Goal: Information Seeking & Learning: Find specific fact

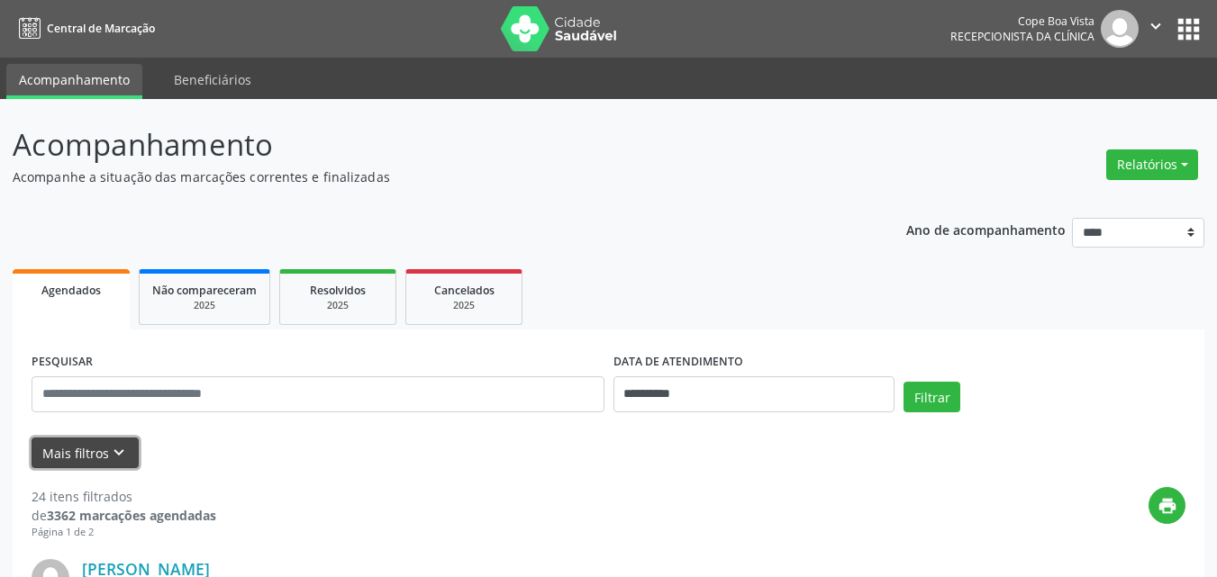
click at [114, 452] on icon "keyboard_arrow_down" at bounding box center [119, 453] width 20 height 20
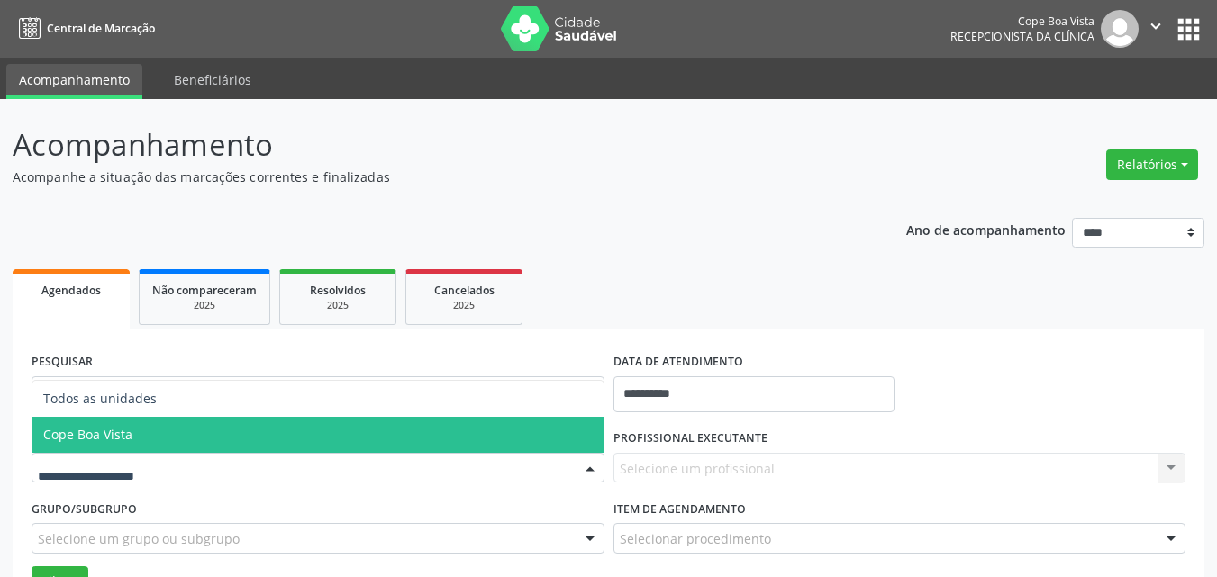
click at [124, 430] on span "Cope Boa Vista" at bounding box center [87, 434] width 89 height 17
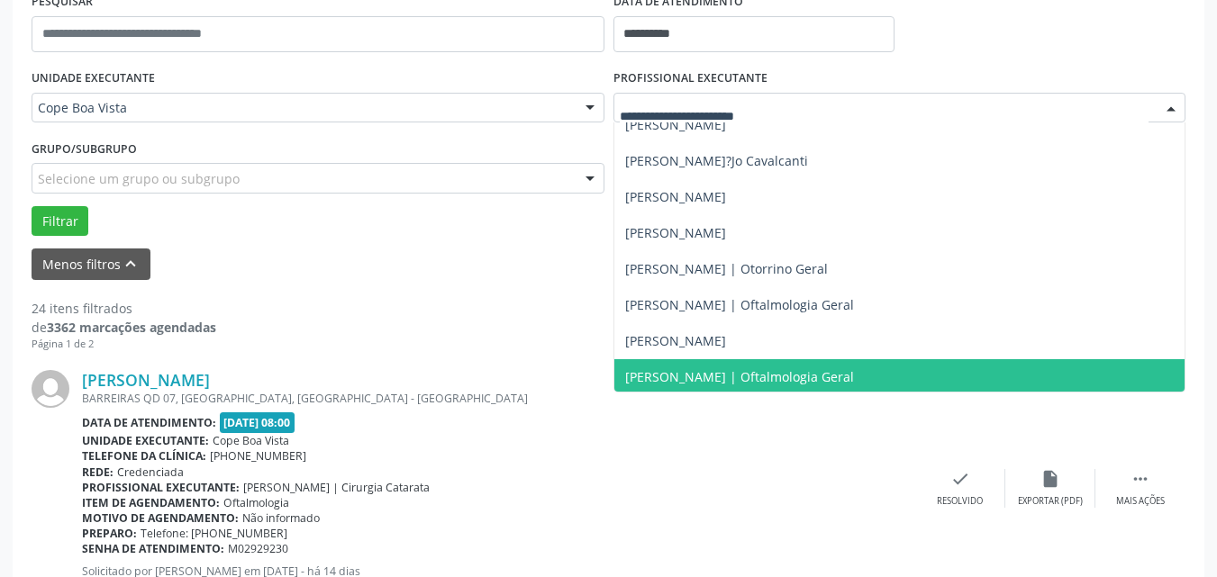
scroll to position [360, 0]
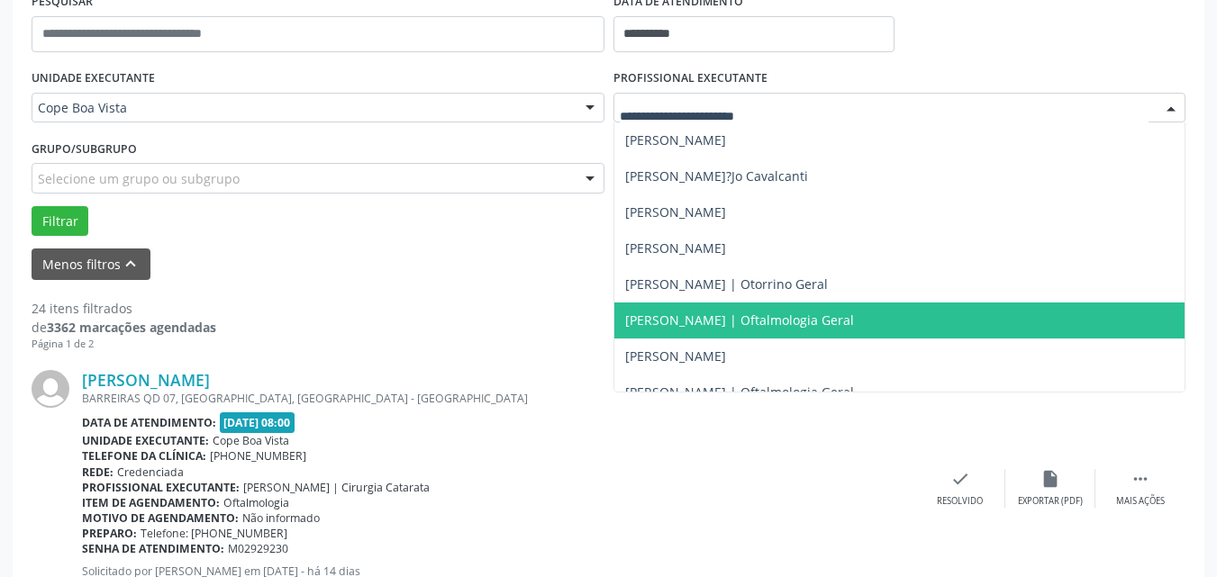
click at [774, 283] on span "[PERSON_NAME] | Otorrino Geral" at bounding box center [726, 284] width 203 height 17
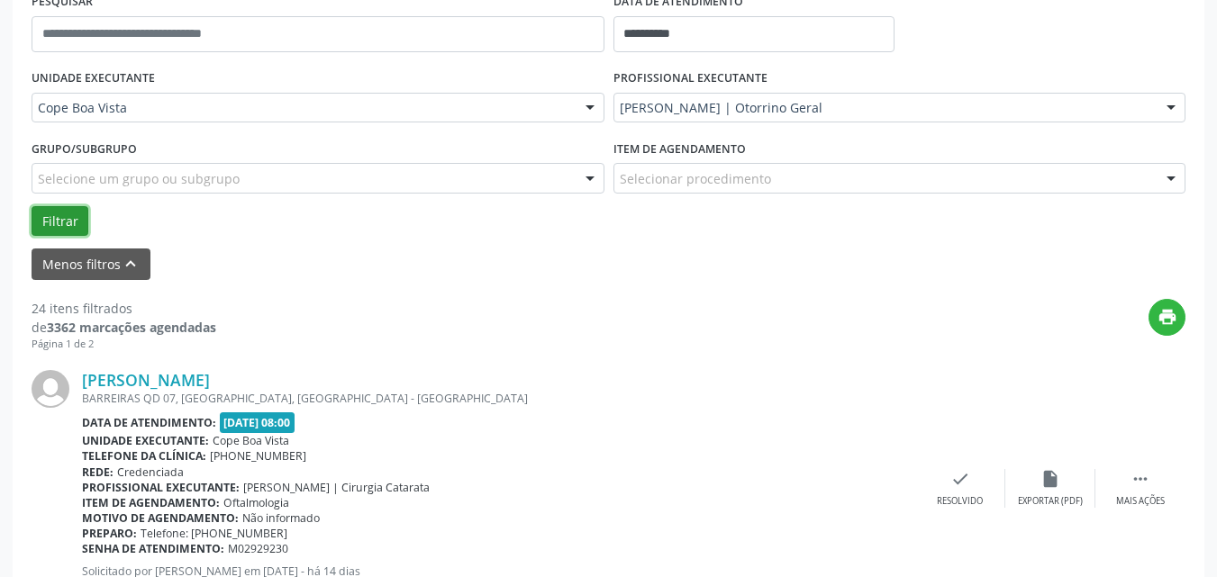
click at [70, 223] on button "Filtrar" at bounding box center [60, 221] width 57 height 31
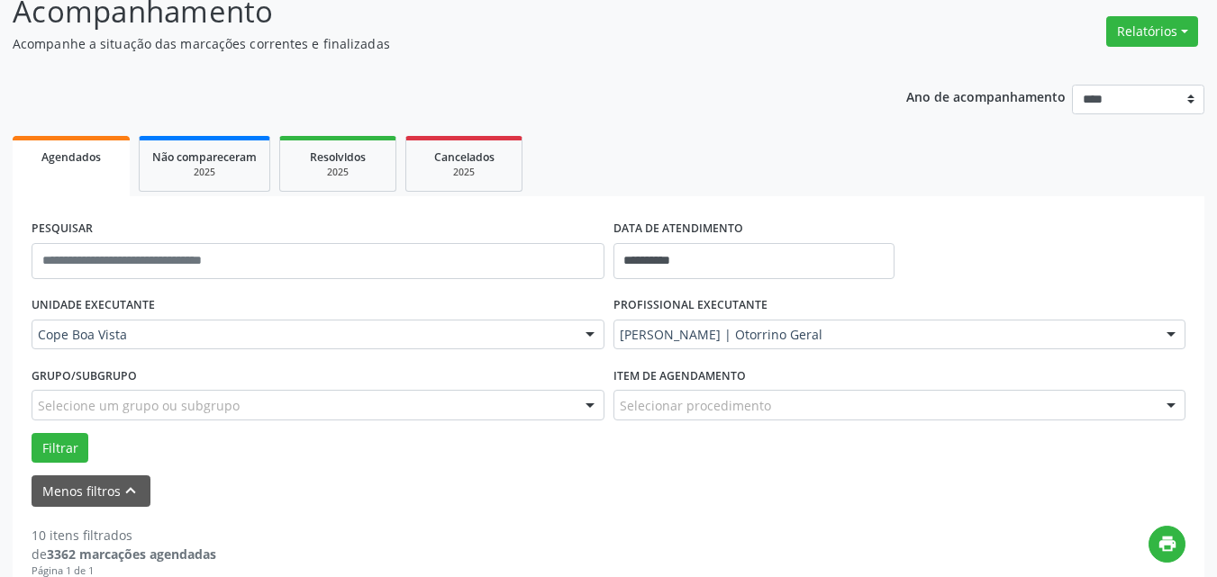
scroll to position [0, 0]
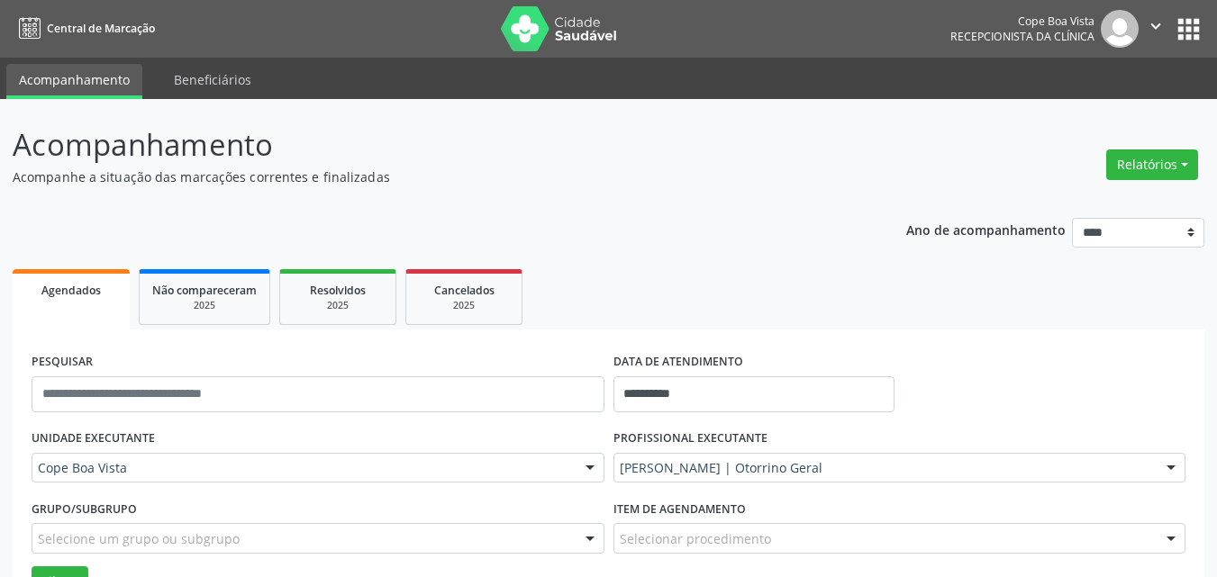
click at [1176, 145] on div "Relatórios Agendamentos Procedimentos realizados" at bounding box center [1152, 164] width 104 height 43
click at [1172, 149] on div "Relatórios Agendamentos Procedimentos realizados" at bounding box center [1152, 164] width 104 height 43
click at [1172, 149] on button "Relatórios" at bounding box center [1152, 164] width 92 height 31
click at [1055, 199] on link "Agendamentos" at bounding box center [1102, 203] width 194 height 25
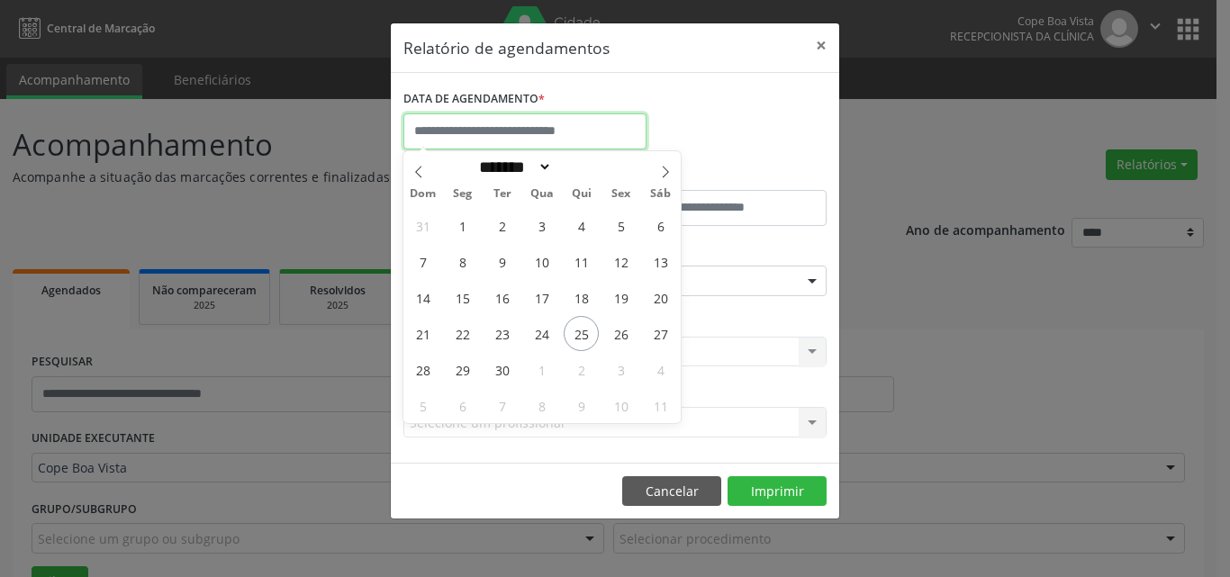
click at [521, 134] on input "text" at bounding box center [524, 131] width 243 height 36
click at [574, 336] on span "25" at bounding box center [581, 333] width 35 height 35
type input "**********"
click at [574, 336] on span "25" at bounding box center [581, 333] width 35 height 35
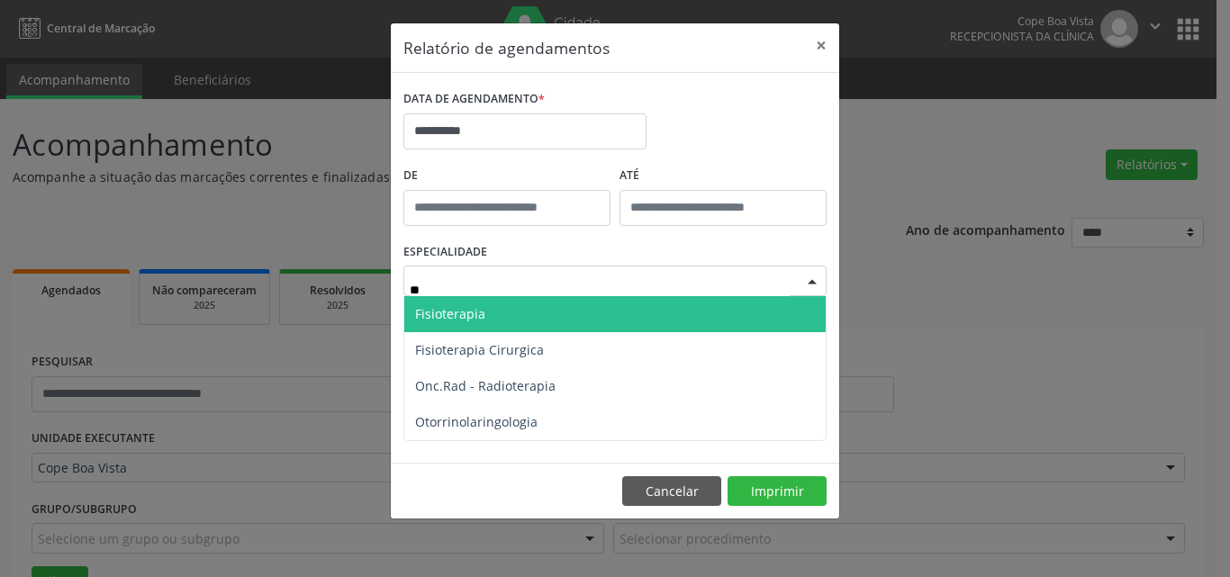
type input "***"
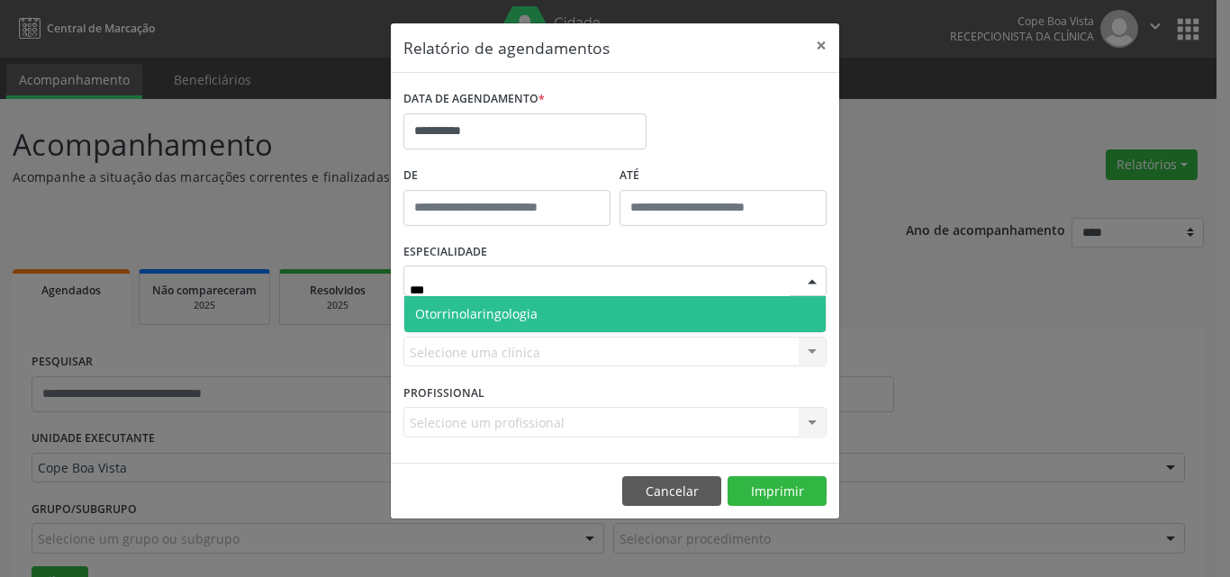
click at [643, 324] on span "Otorrinolaringologia" at bounding box center [614, 314] width 421 height 36
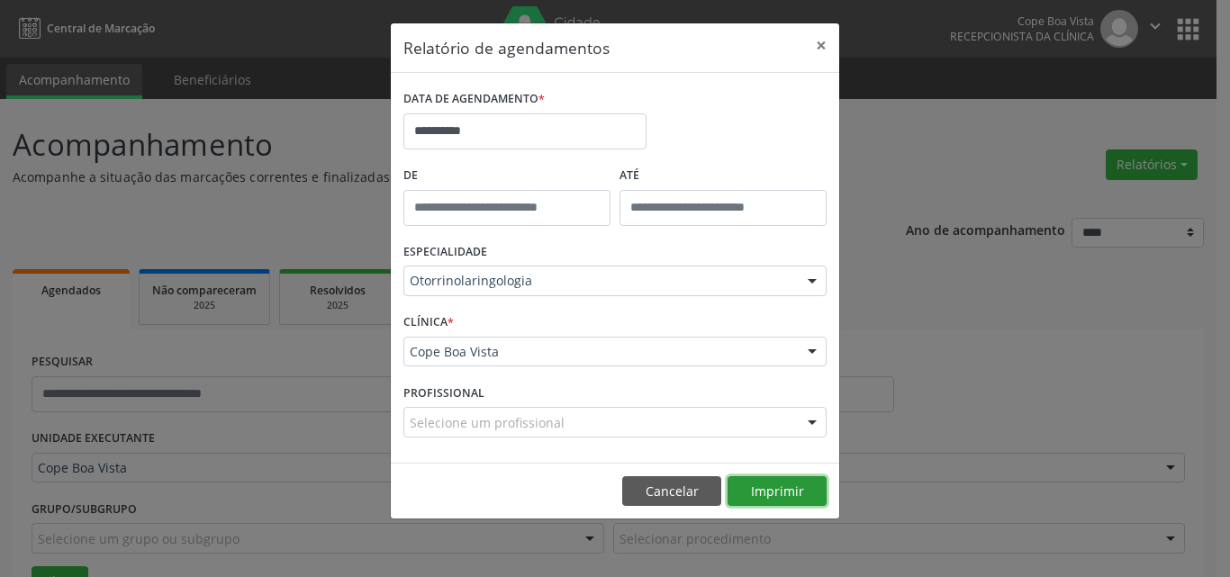
click at [769, 491] on button "Imprimir" at bounding box center [777, 491] width 99 height 31
click at [661, 488] on button "Cancelar" at bounding box center [671, 491] width 99 height 31
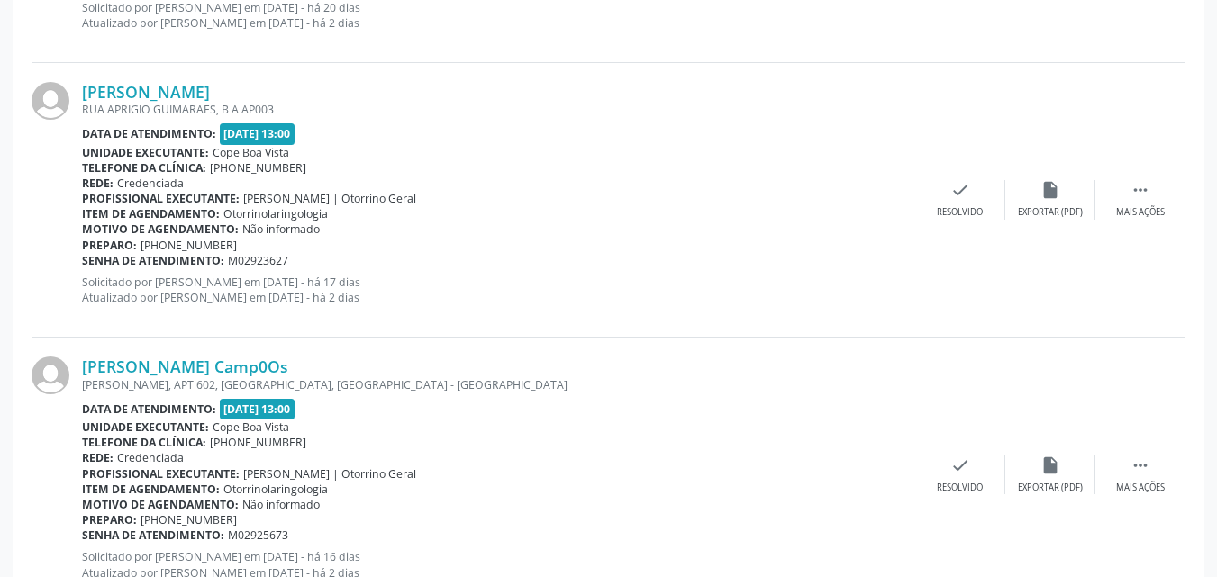
scroll to position [2161, 0]
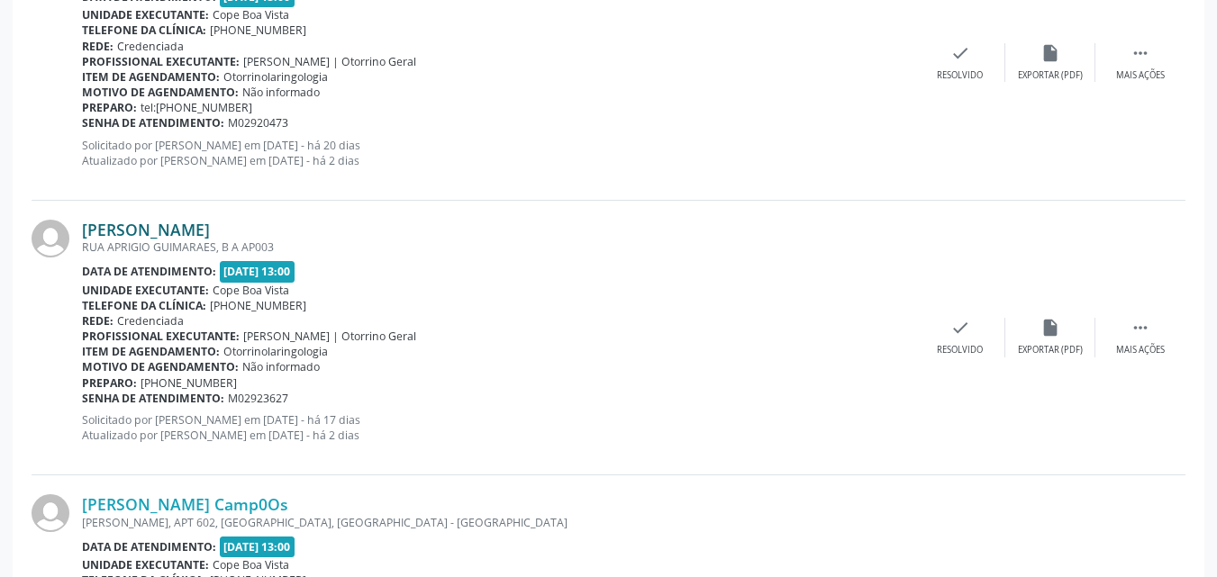
click at [159, 229] on link "[PERSON_NAME]" at bounding box center [146, 230] width 128 height 20
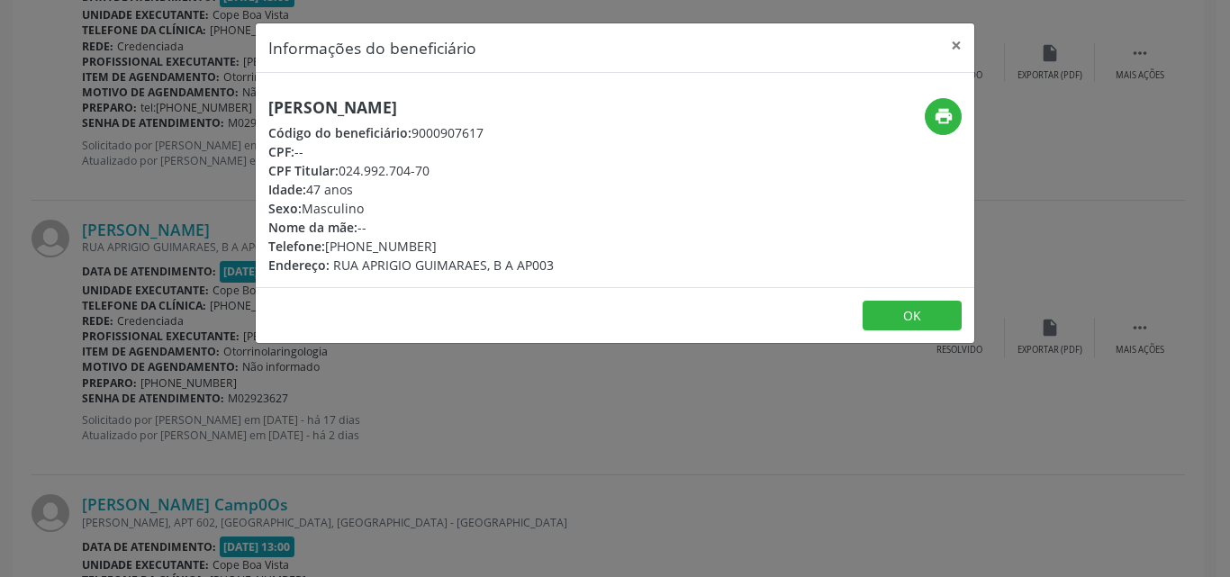
copy div "024.992.704-70"
drag, startPoint x: 342, startPoint y: 170, endPoint x: 432, endPoint y: 170, distance: 90.1
click at [432, 170] on div "CPF Titular: 024.992.704-70" at bounding box center [410, 170] width 285 height 19
click at [543, 408] on div "Informações do beneficiário × [PERSON_NAME] Código do beneficiário: 9000907617 …" at bounding box center [615, 288] width 1230 height 577
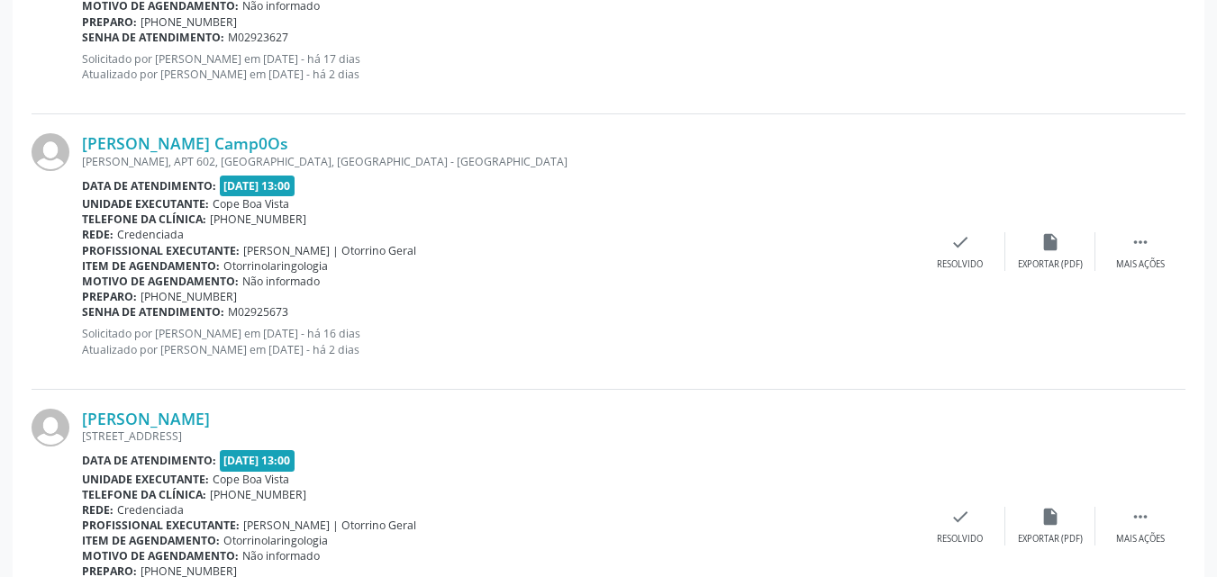
scroll to position [2431, 0]
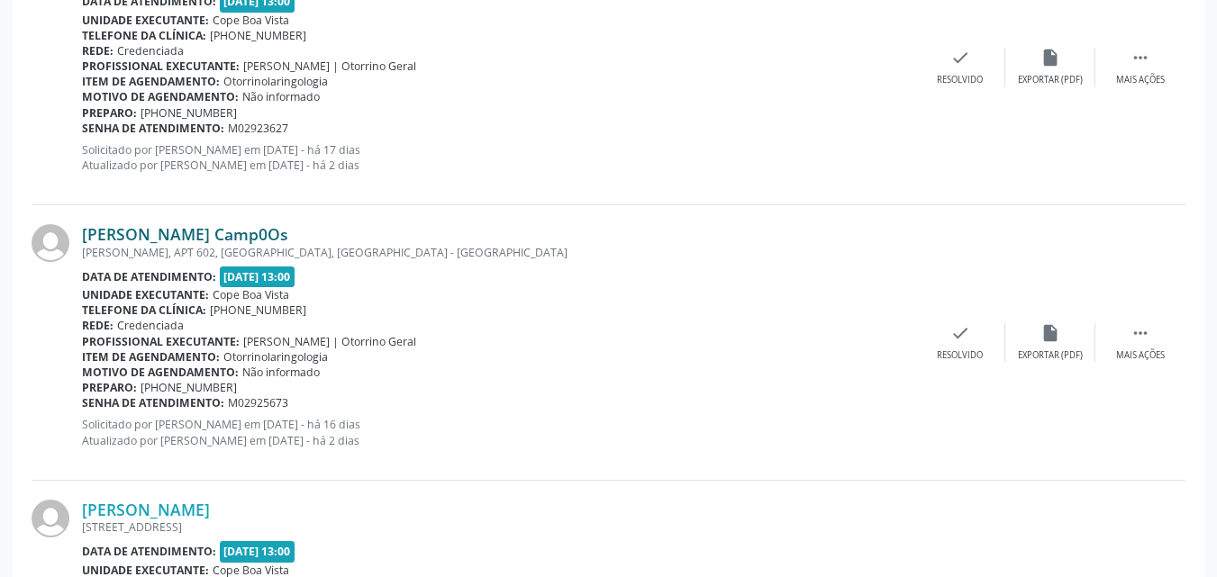
click at [220, 240] on link "[PERSON_NAME] Camp0Os" at bounding box center [185, 234] width 206 height 20
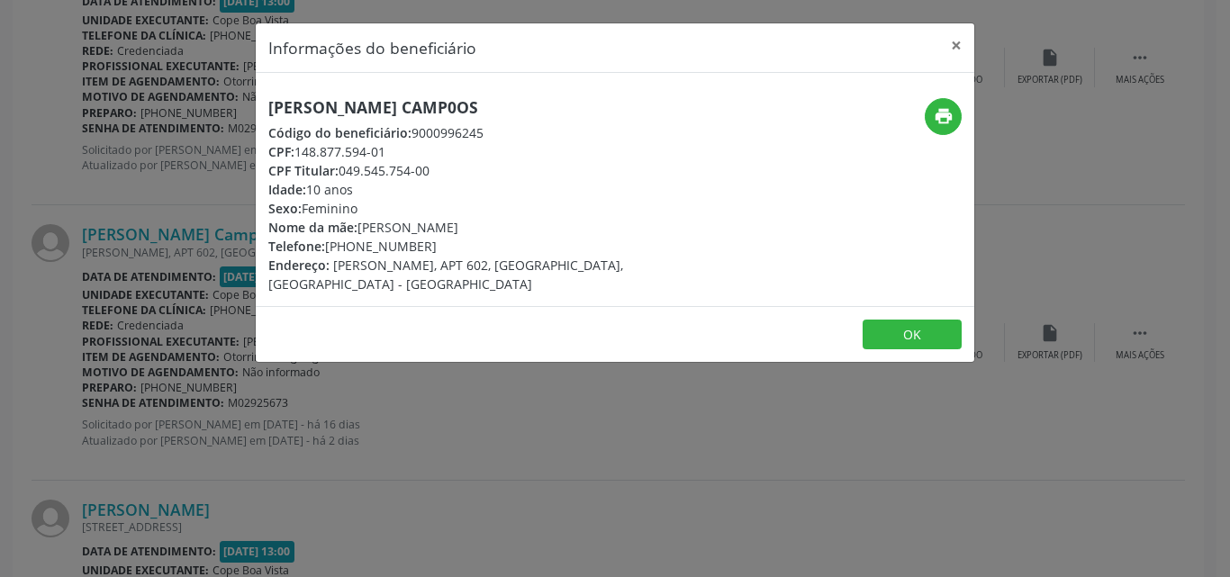
click at [335, 111] on h5 "[PERSON_NAME] Camp0Os" at bounding box center [495, 107] width 454 height 19
copy div "[PERSON_NAME] Camp0Os"
copy div "81) 98844-4322"
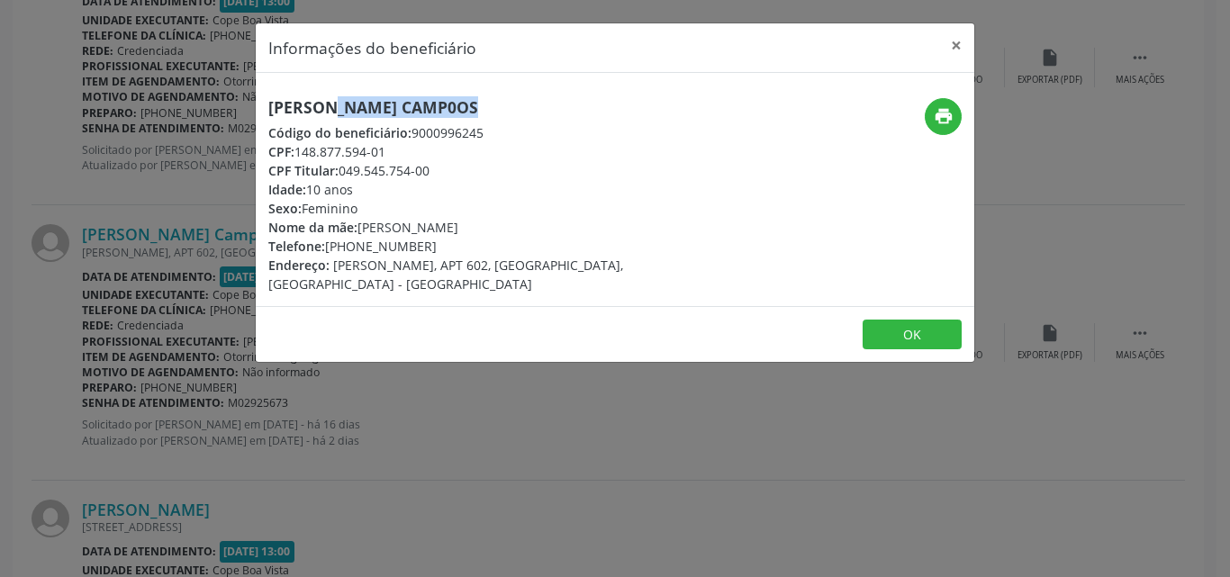
drag, startPoint x: 331, startPoint y: 245, endPoint x: 433, endPoint y: 241, distance: 101.8
click at [433, 243] on div "Telefone: [PHONE_NUMBER]" at bounding box center [495, 246] width 454 height 19
click at [895, 320] on button "OK" at bounding box center [912, 335] width 99 height 31
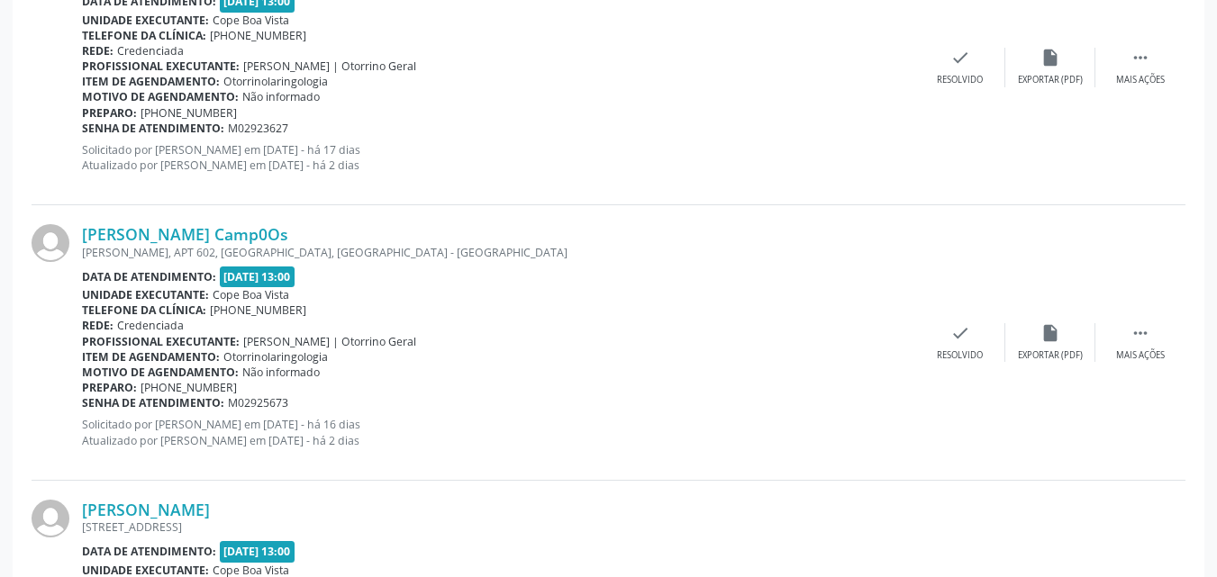
click at [448, 318] on div "Rede: Credenciada" at bounding box center [498, 325] width 833 height 15
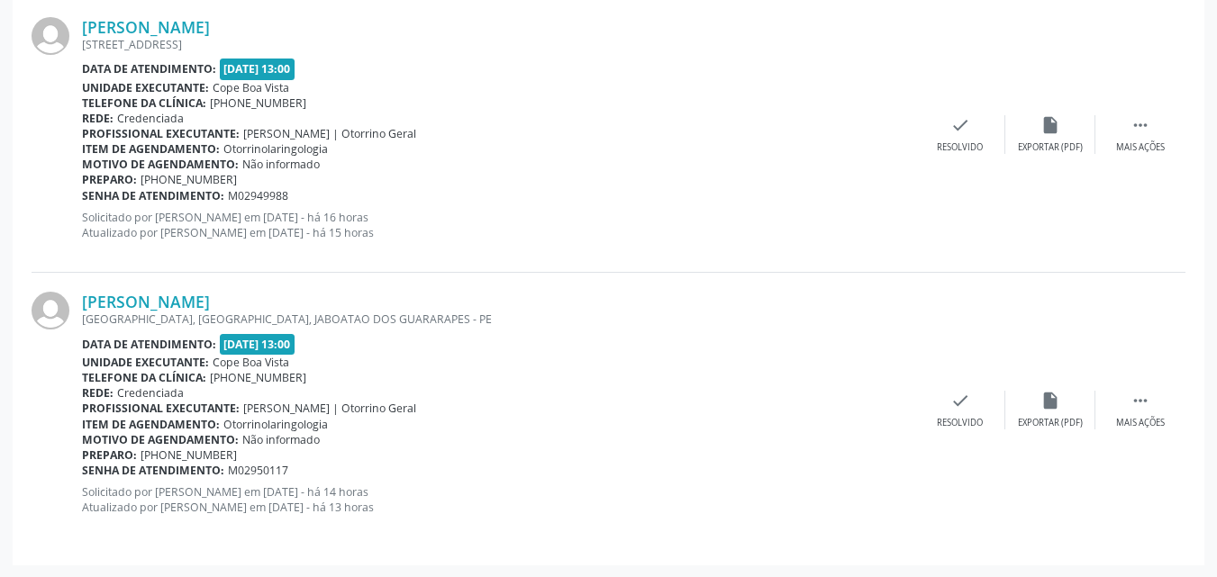
scroll to position [2915, 0]
click at [196, 295] on link "[PERSON_NAME]" at bounding box center [146, 301] width 128 height 20
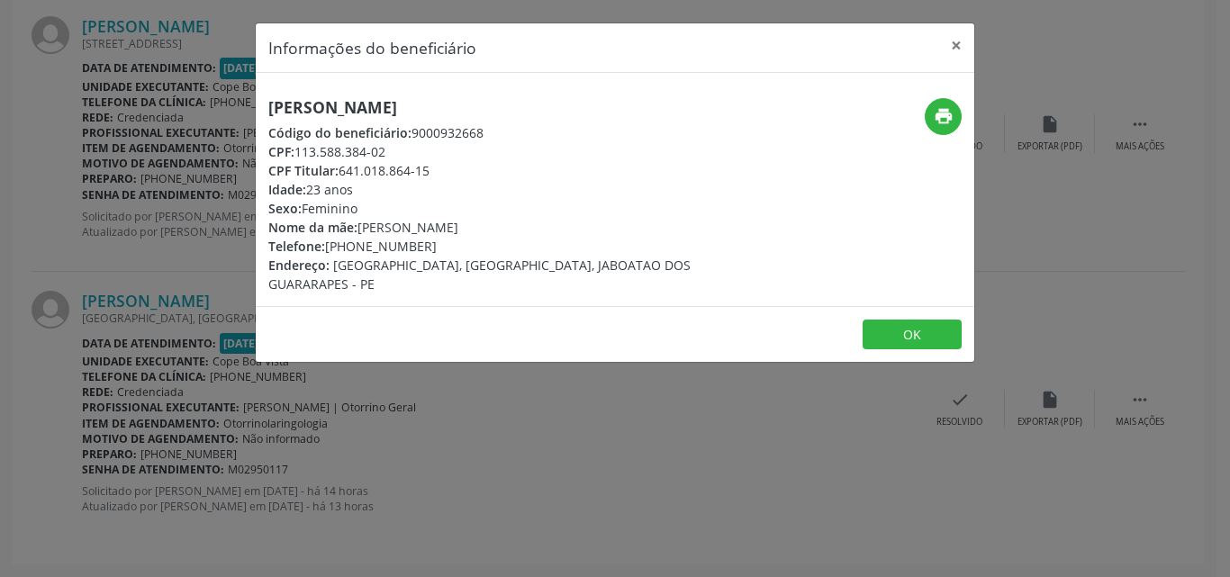
click at [426, 105] on h5 "[PERSON_NAME]" at bounding box center [495, 107] width 454 height 19
drag, startPoint x: 331, startPoint y: 249, endPoint x: 477, endPoint y: 246, distance: 145.9
click at [477, 247] on div "Telefone: [PHONE_NUMBER]" at bounding box center [495, 246] width 454 height 19
copy div "81) 99133-3006"
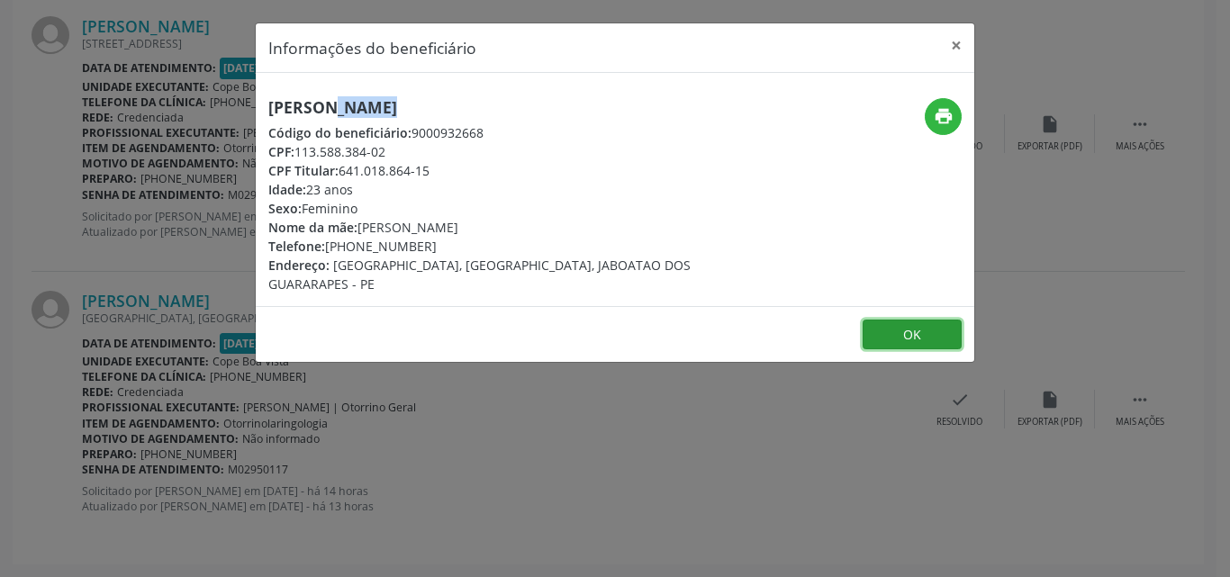
click at [935, 320] on button "OK" at bounding box center [912, 335] width 99 height 31
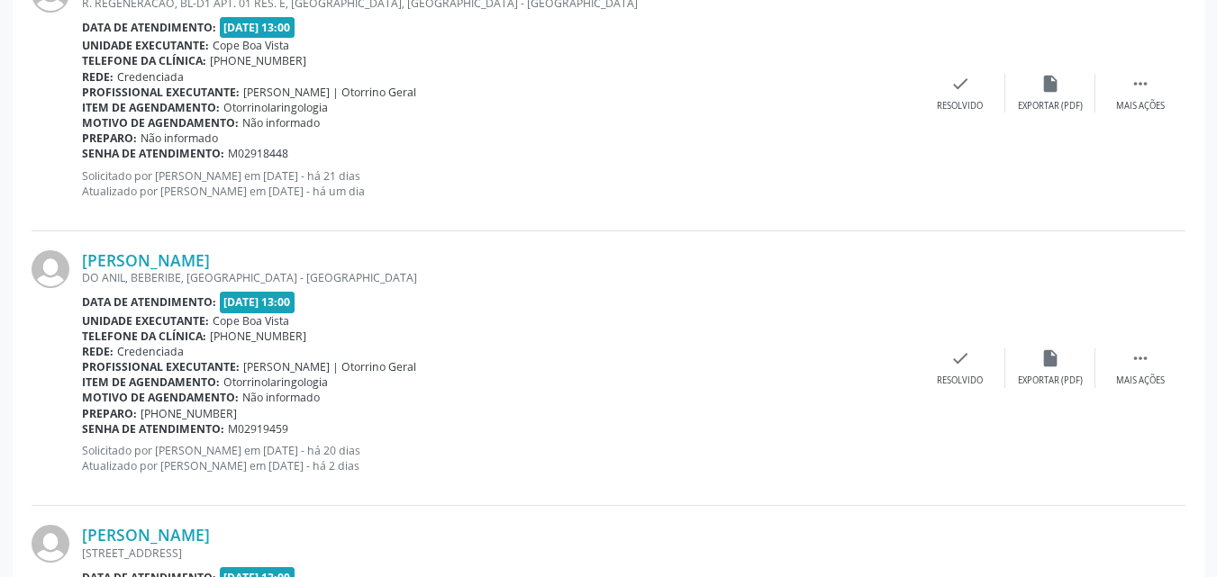
scroll to position [754, 0]
click at [172, 262] on link "[PERSON_NAME]" at bounding box center [146, 262] width 128 height 20
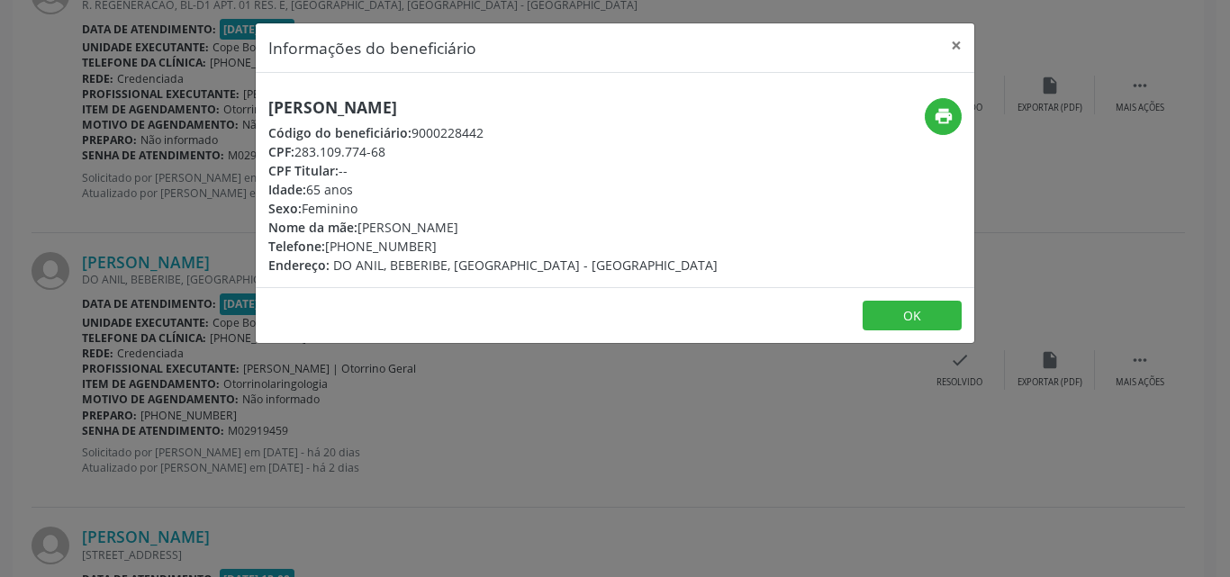
click at [432, 119] on div "[PERSON_NAME] Código do beneficiário: 9000228442 CPF: 283.109.774-68 CPF Titula…" at bounding box center [492, 186] width 449 height 177
copy div "[PERSON_NAME]"
copy div "e de Melo Telefone: ("
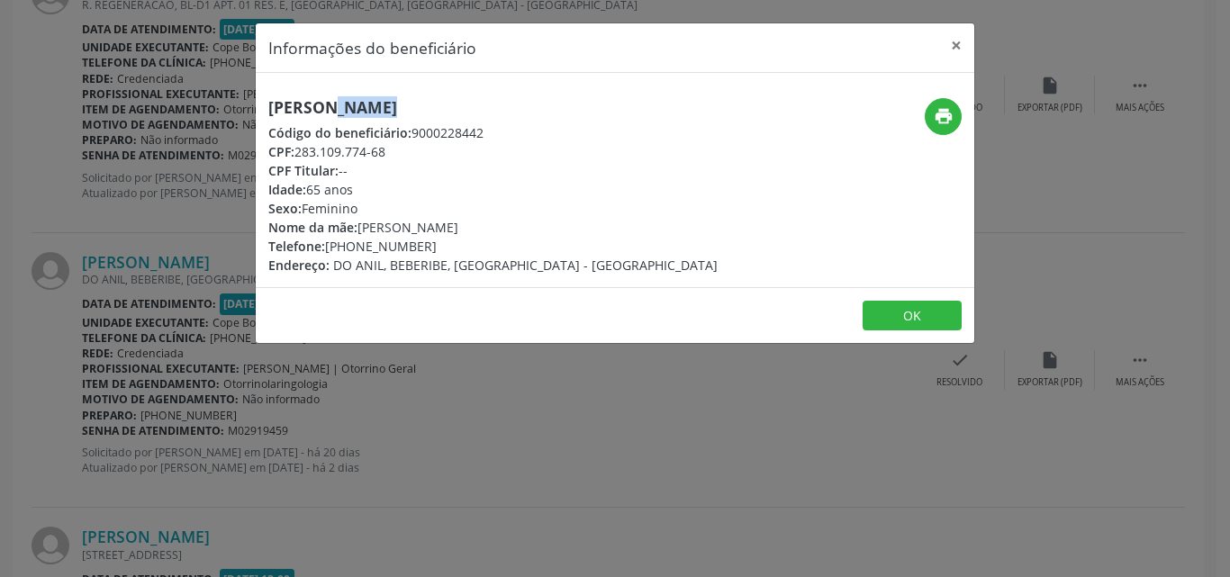
drag, startPoint x: 330, startPoint y: 251, endPoint x: 446, endPoint y: 231, distance: 117.0
click at [446, 231] on div "[PERSON_NAME] Código do beneficiário: 9000228442 CPF: 283.109.774-68 CPF Titula…" at bounding box center [492, 186] width 449 height 177
click at [446, 231] on div "Nome da mãe: [PERSON_NAME]" at bounding box center [492, 227] width 449 height 19
drag, startPoint x: 424, startPoint y: 249, endPoint x: 330, endPoint y: 240, distance: 94.1
click at [331, 249] on div "Telefone: [PHONE_NUMBER]" at bounding box center [492, 246] width 449 height 19
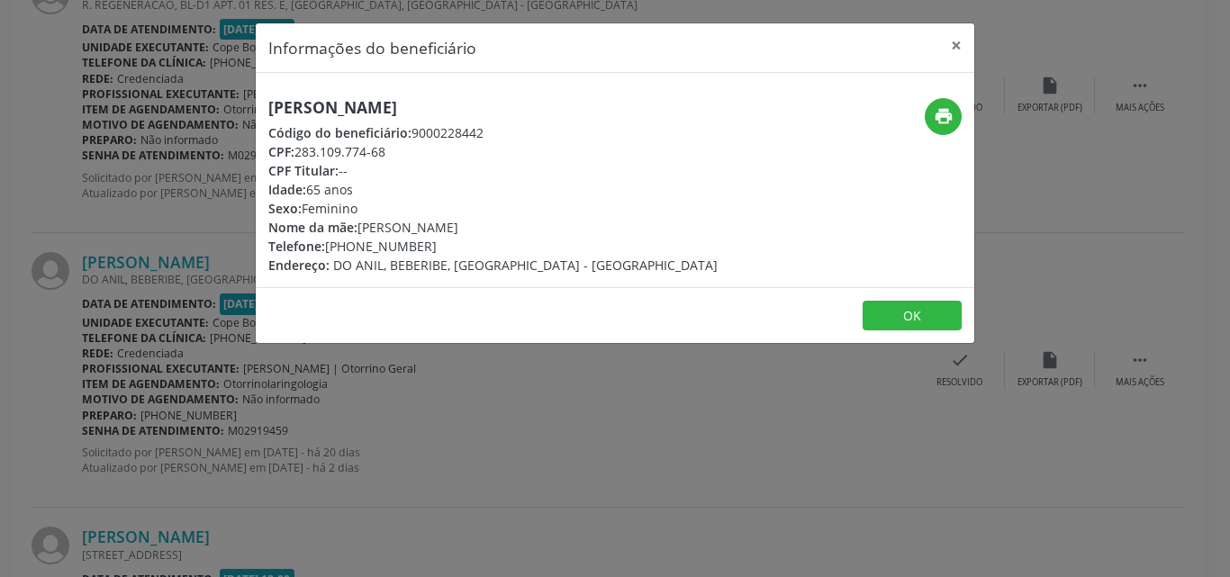
copy div "81) 99837-1246"
click at [885, 307] on button "OK" at bounding box center [912, 316] width 99 height 31
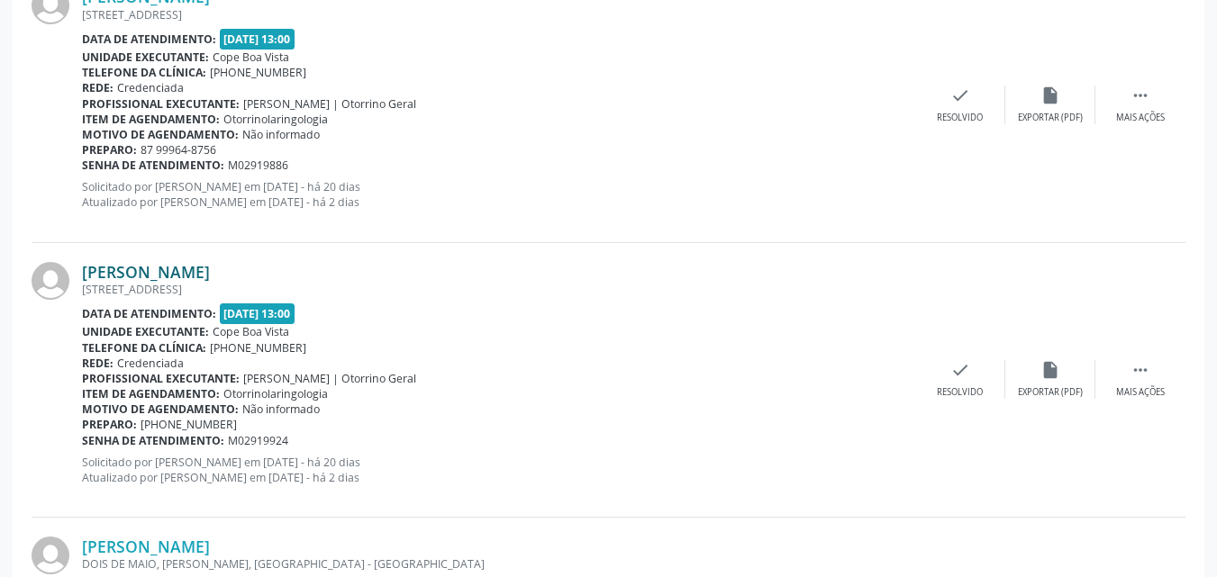
scroll to position [1114, 0]
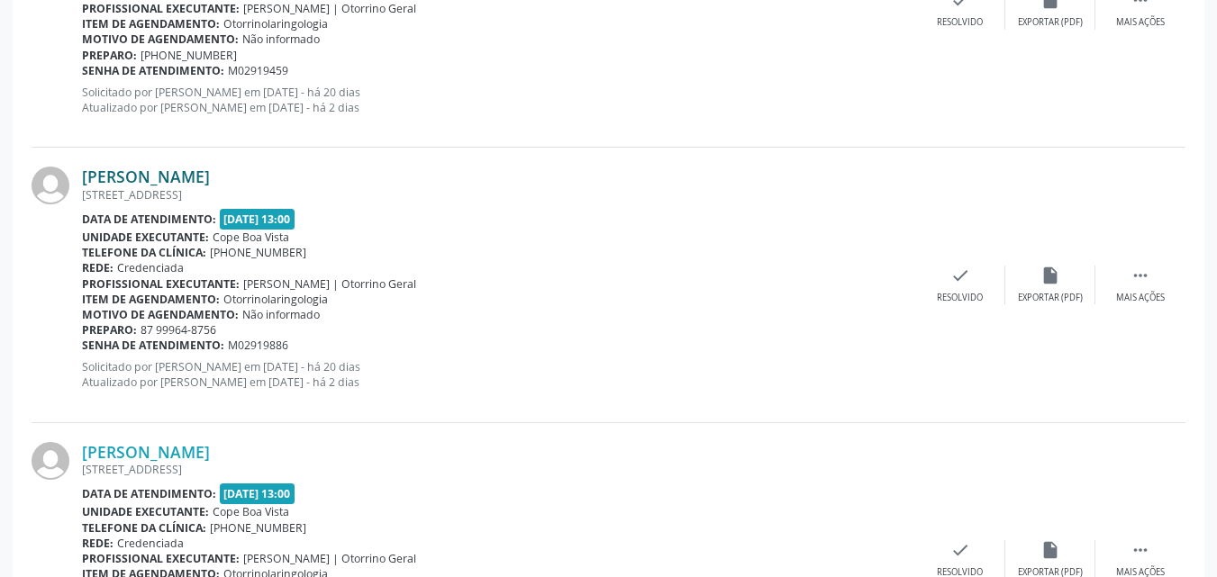
click at [198, 183] on link "[PERSON_NAME]" at bounding box center [146, 177] width 128 height 20
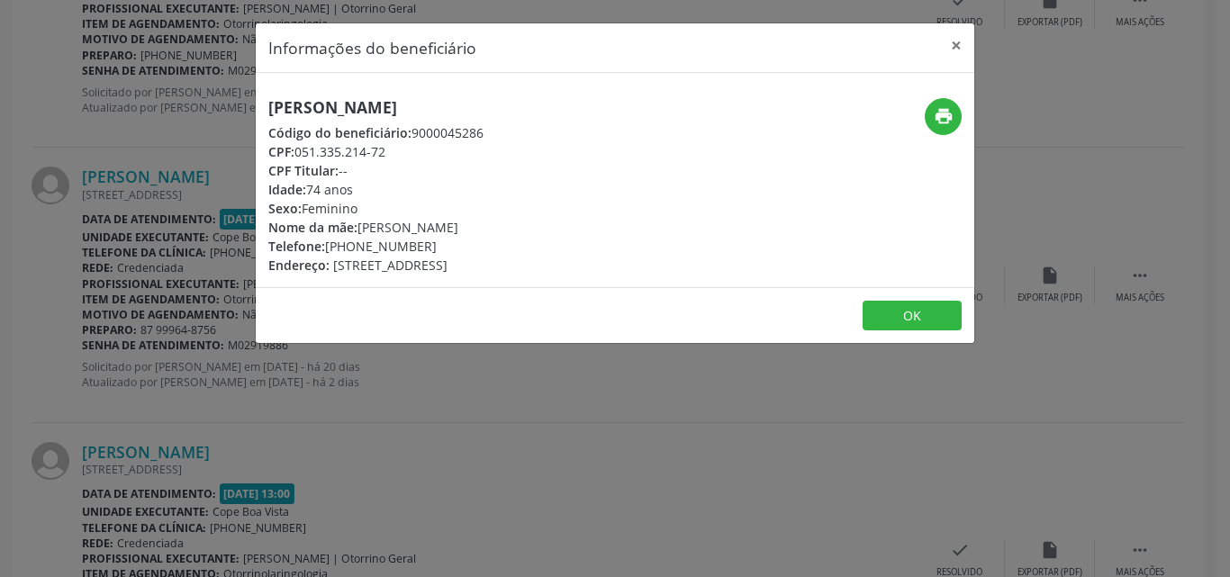
click at [419, 122] on div "[PERSON_NAME] Código do beneficiário: 9000045286 CPF: 051.335.214-72 CPF Titula…" at bounding box center [375, 186] width 215 height 177
click at [420, 112] on h5 "[PERSON_NAME]" at bounding box center [375, 107] width 215 height 19
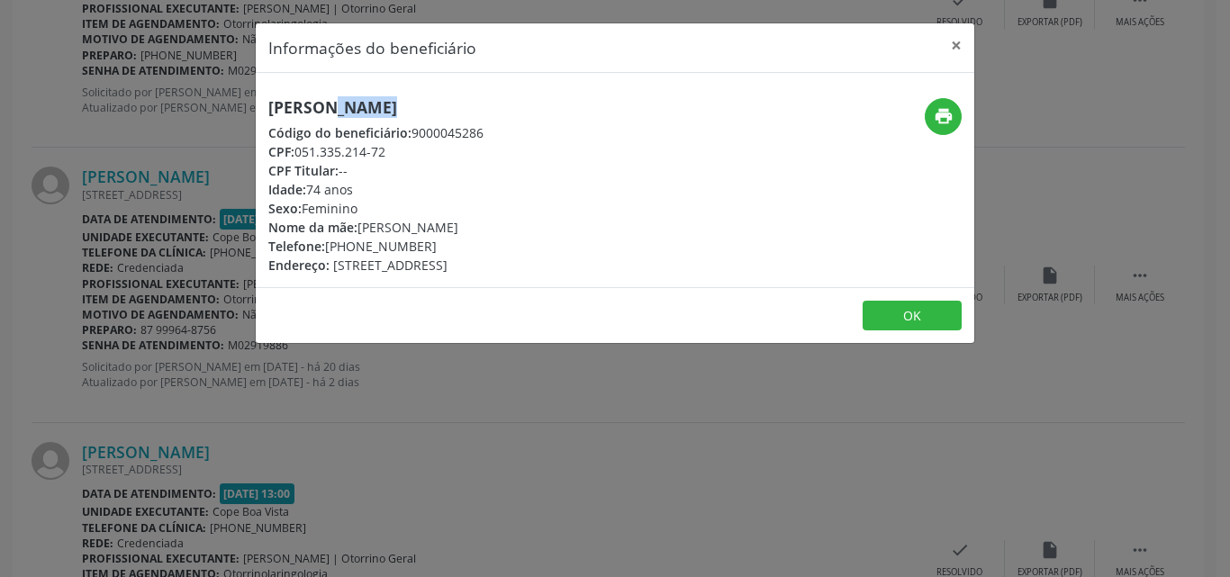
copy div "[PERSON_NAME]"
click at [420, 112] on h5 "[PERSON_NAME]" at bounding box center [375, 107] width 215 height 19
copy div "87) 99964-8756"
drag, startPoint x: 361, startPoint y: 252, endPoint x: 433, endPoint y: 235, distance: 74.0
click at [431, 237] on div "Telefone: [PHONE_NUMBER]" at bounding box center [375, 246] width 215 height 19
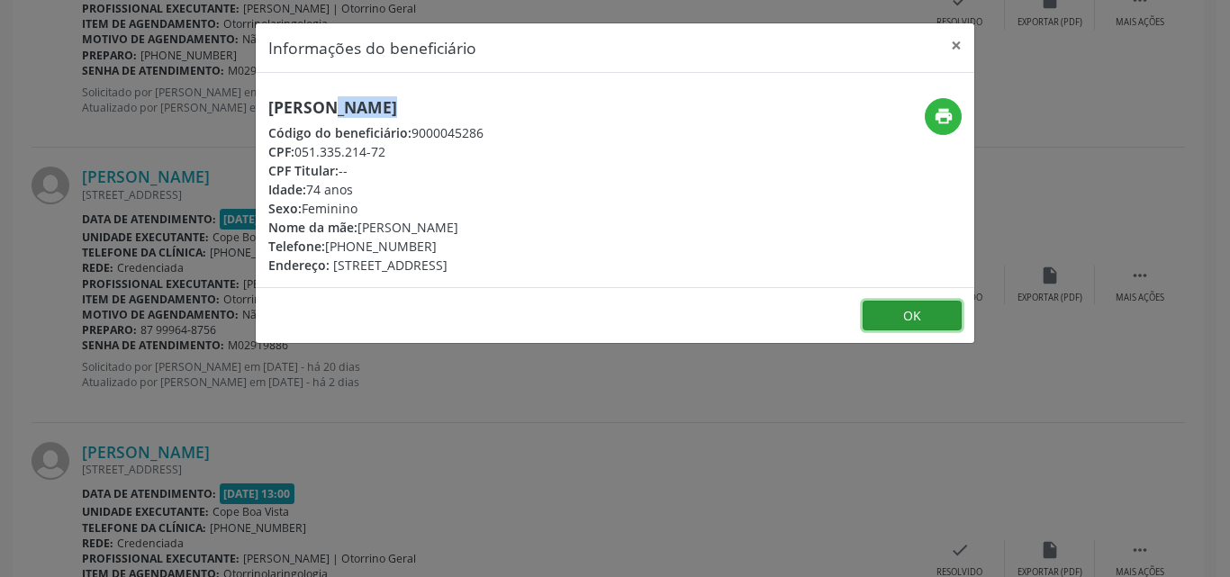
drag, startPoint x: 919, startPoint y: 321, endPoint x: 899, endPoint y: 320, distance: 19.8
click at [919, 320] on button "OK" at bounding box center [912, 316] width 99 height 31
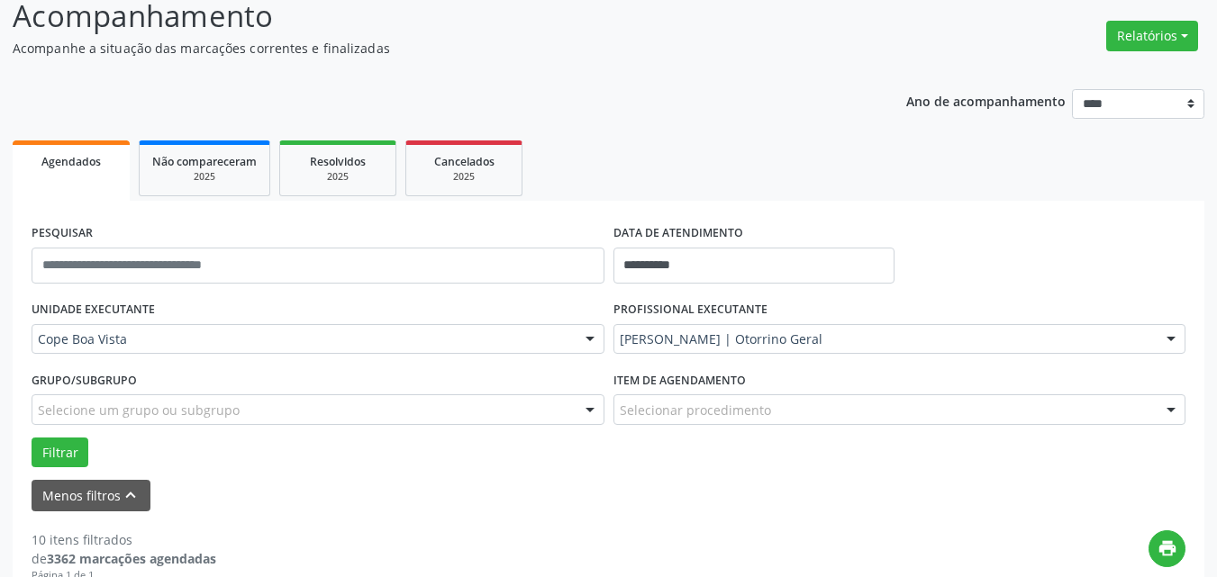
scroll to position [180, 0]
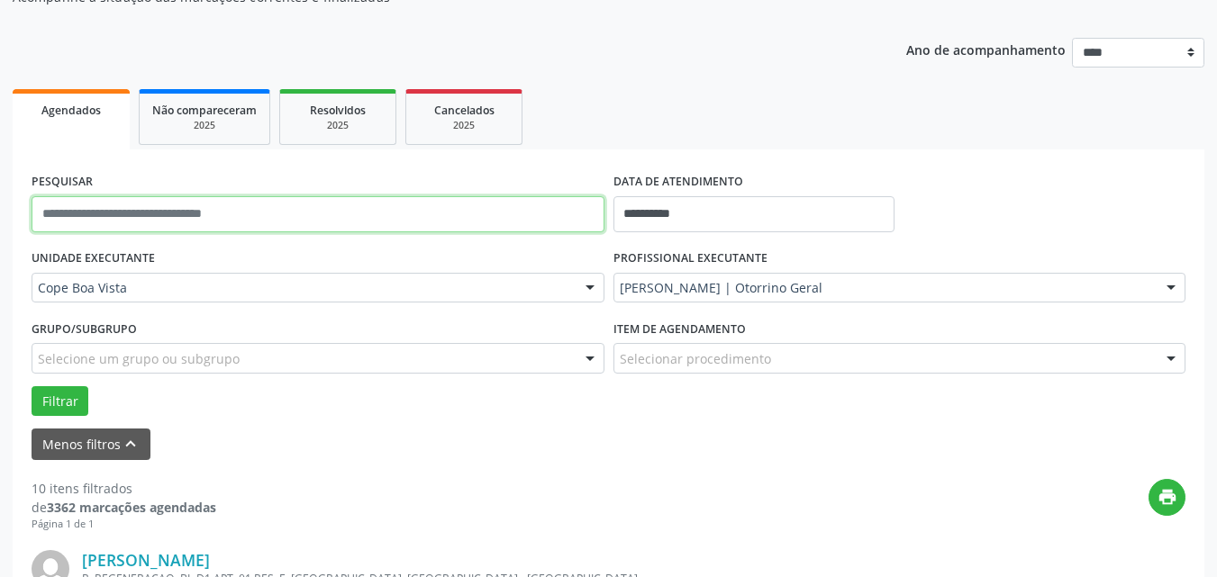
click at [216, 224] on input "text" at bounding box center [318, 214] width 573 height 36
type input "**********"
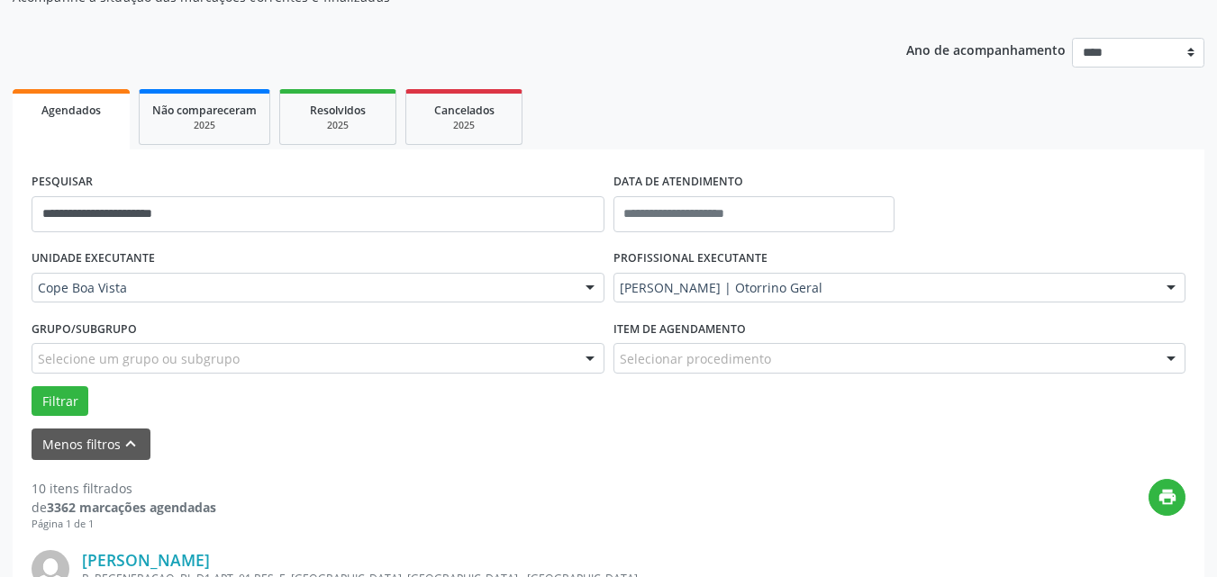
click at [299, 319] on div "Grupo/Subgrupo Selecione um grupo ou subgrupo Todos os grupos e subgrupos Nenhu…" at bounding box center [318, 344] width 573 height 58
click at [69, 387] on button "Filtrar" at bounding box center [60, 401] width 57 height 31
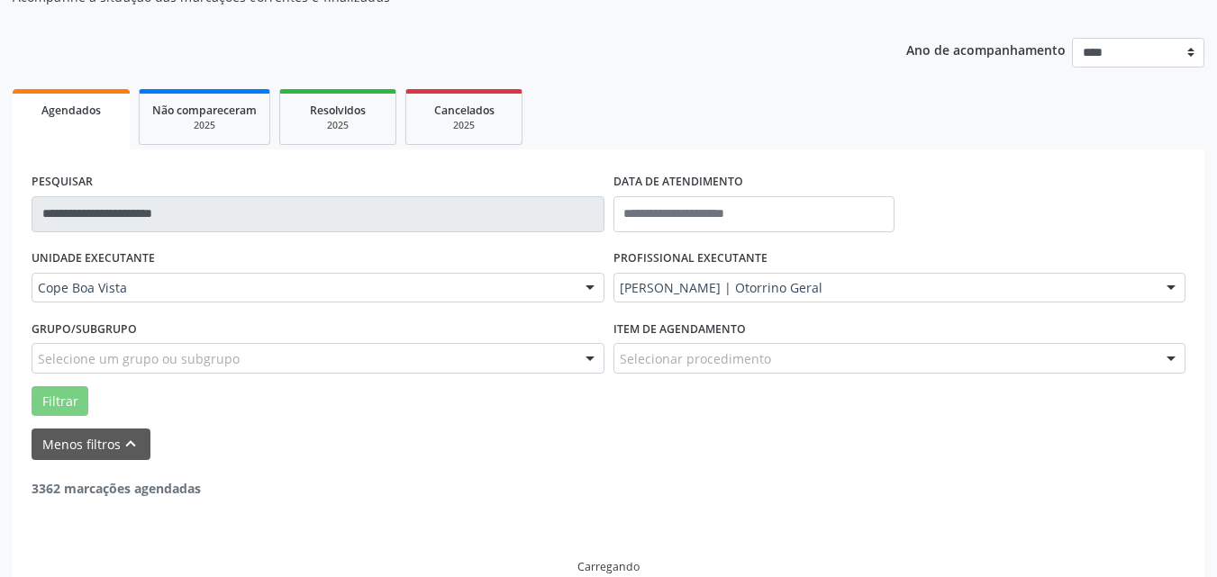
scroll to position [151, 0]
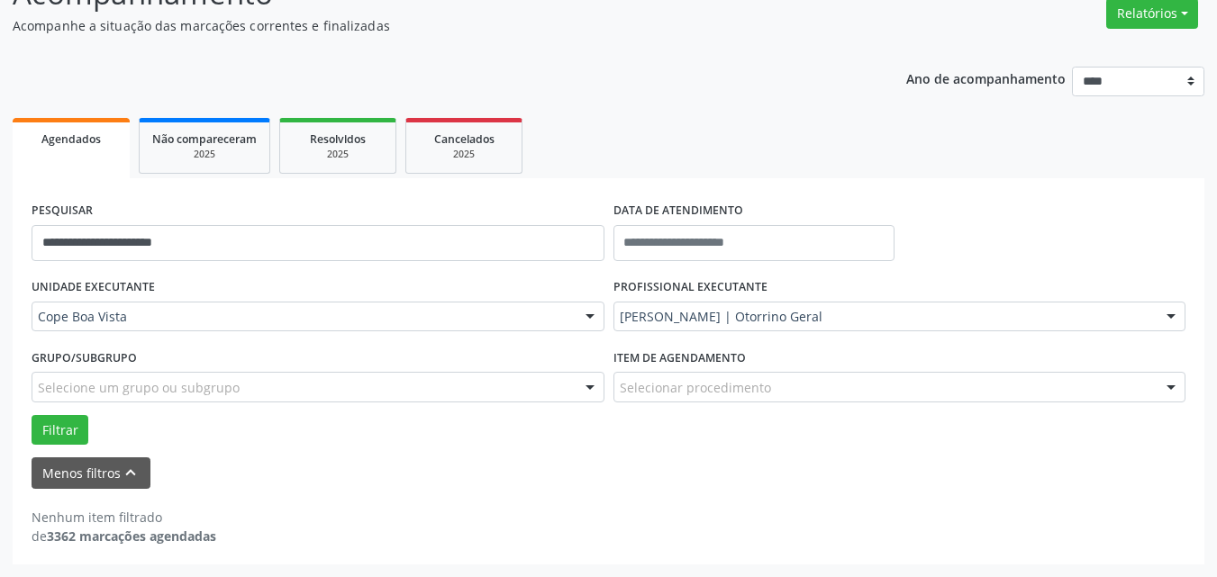
click at [723, 286] on label "PROFISSIONAL EXECUTANTE" at bounding box center [690, 288] width 154 height 28
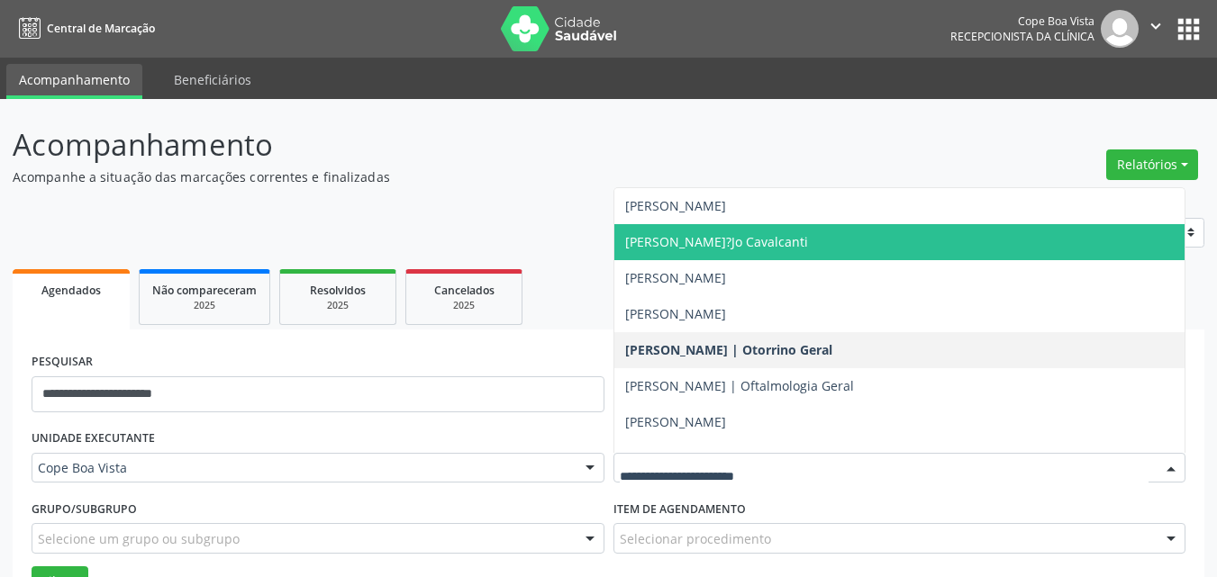
scroll to position [0, 0]
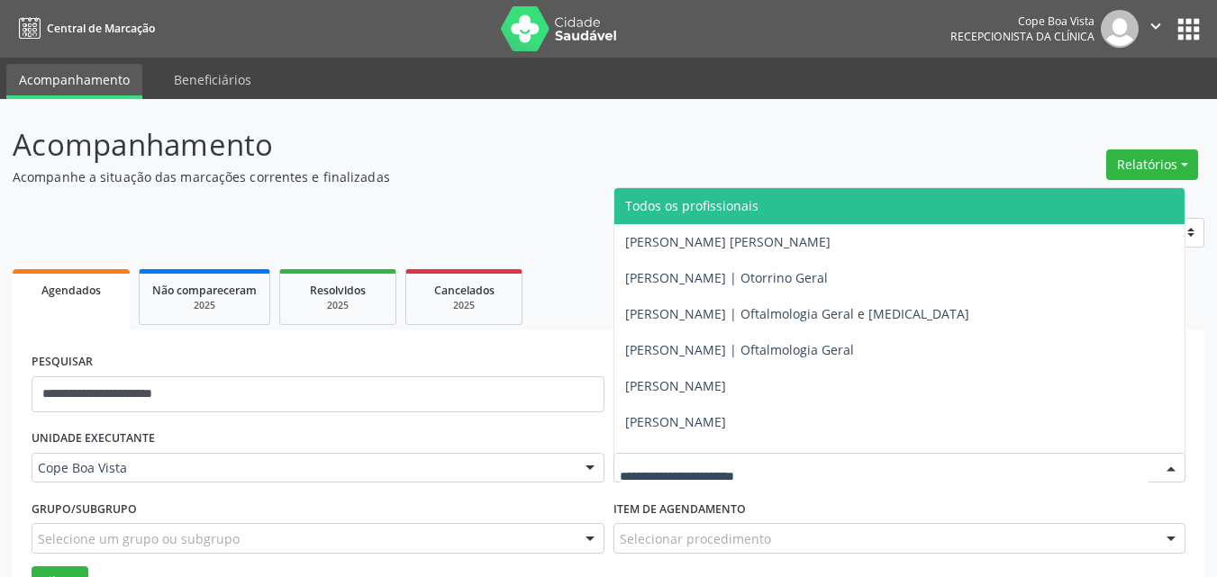
click at [674, 212] on span "Todos os profissionais" at bounding box center [691, 205] width 133 height 17
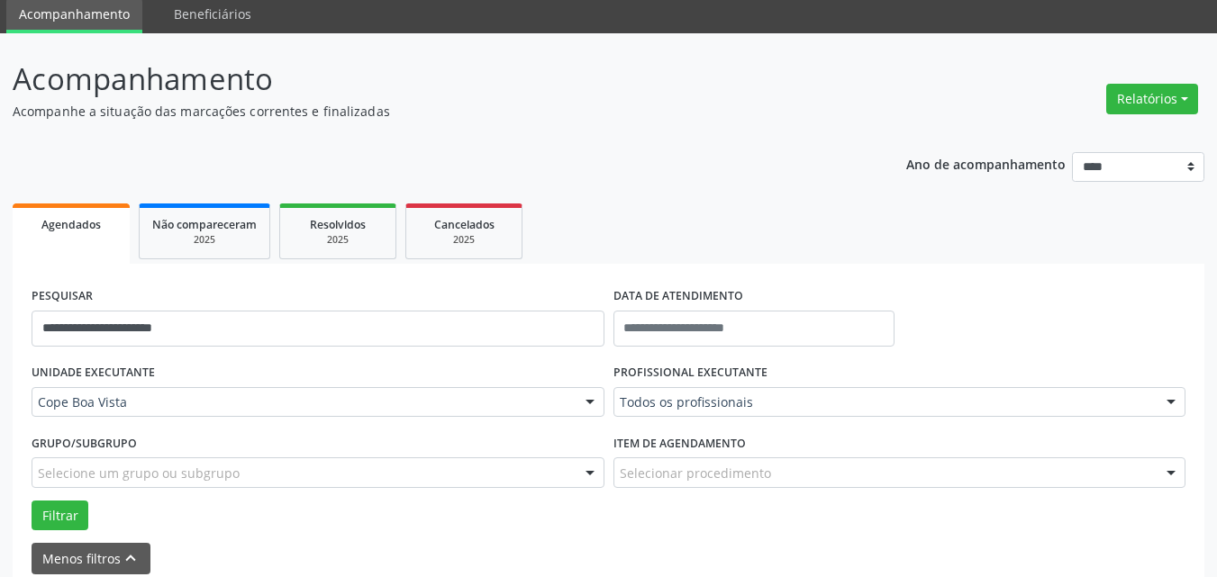
scroll to position [151, 0]
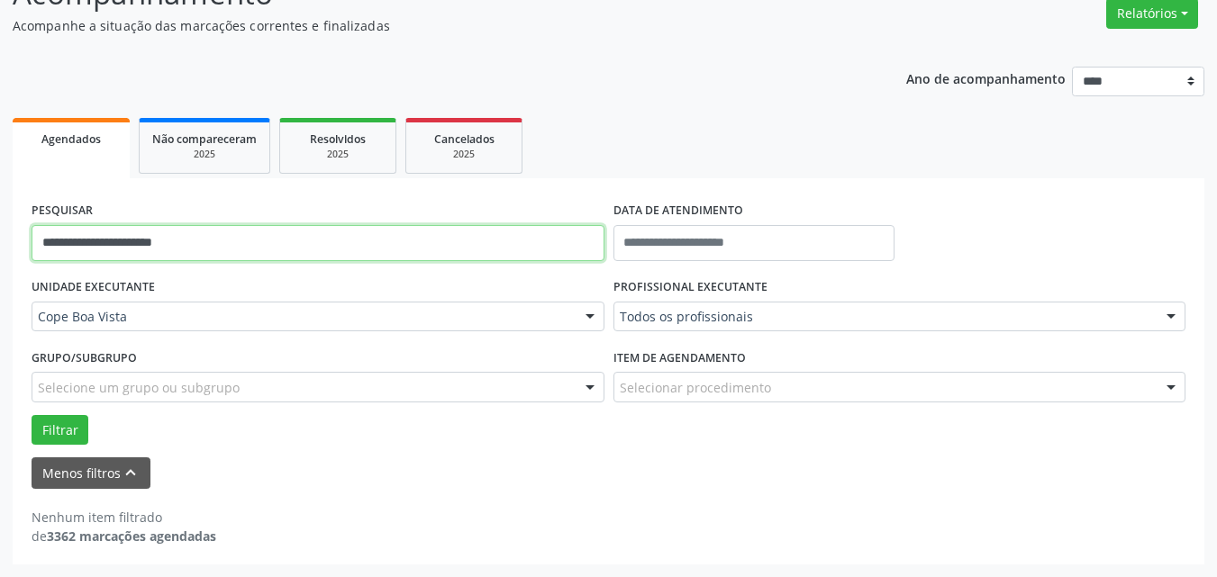
drag, startPoint x: 61, startPoint y: 248, endPoint x: 81, endPoint y: 247, distance: 19.8
click at [81, 247] on input "**********" at bounding box center [318, 243] width 573 height 36
click at [32, 415] on button "Filtrar" at bounding box center [60, 430] width 57 height 31
click at [202, 251] on input "**********" at bounding box center [318, 243] width 573 height 36
type input "**********"
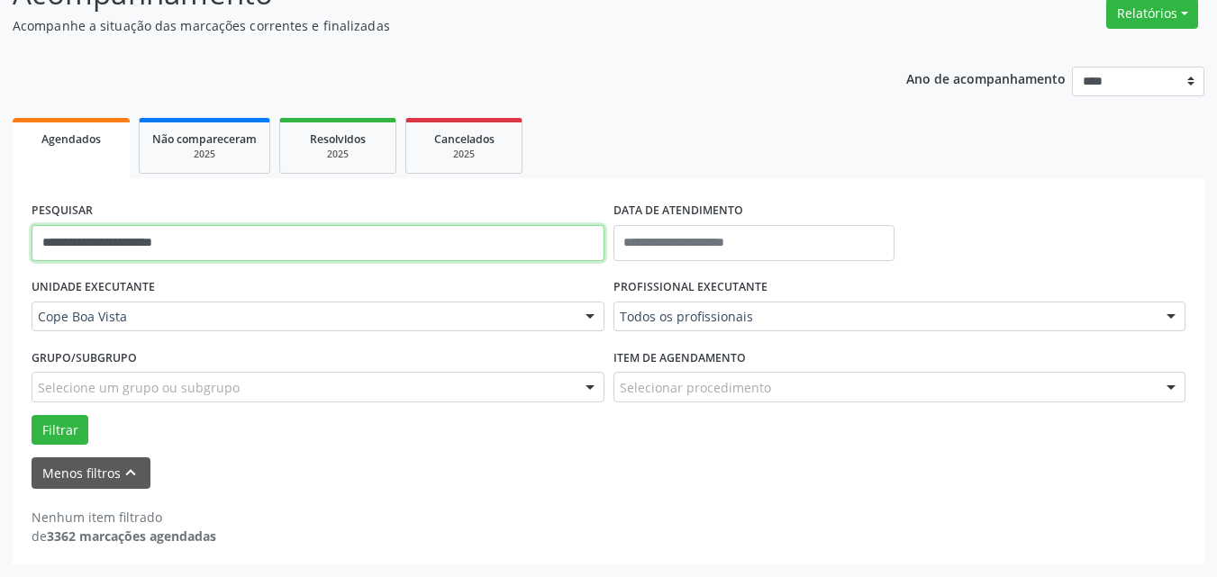
click at [32, 415] on button "Filtrar" at bounding box center [60, 430] width 57 height 31
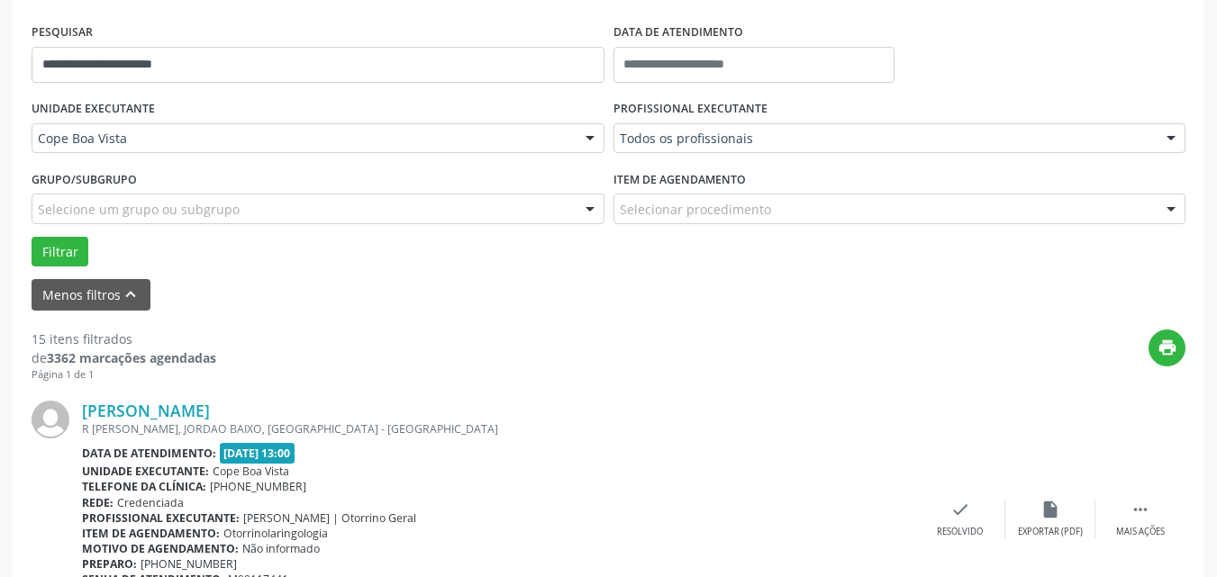
scroll to position [509, 0]
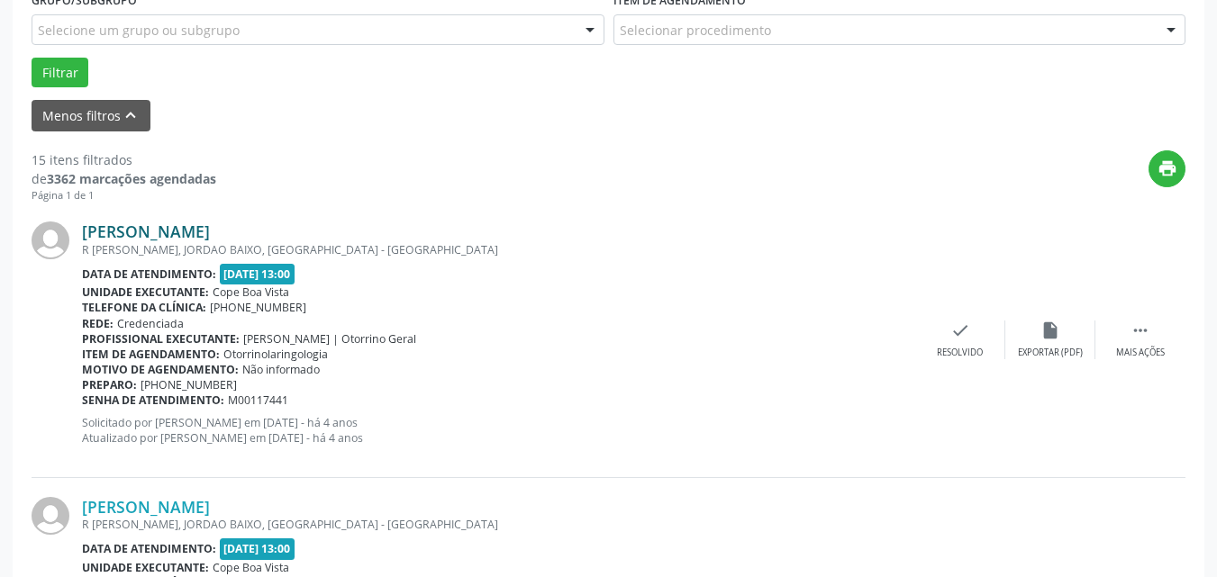
click at [168, 236] on link "[PERSON_NAME]" at bounding box center [146, 232] width 128 height 20
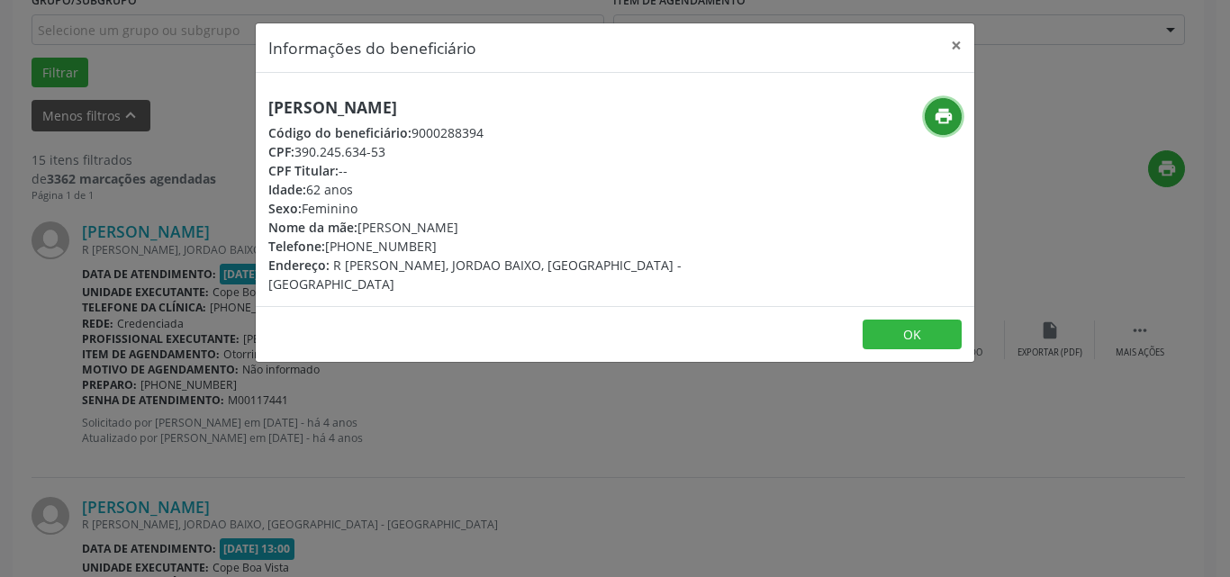
click at [944, 106] on icon "print" at bounding box center [944, 116] width 20 height 20
click at [937, 321] on button "OK" at bounding box center [912, 335] width 99 height 31
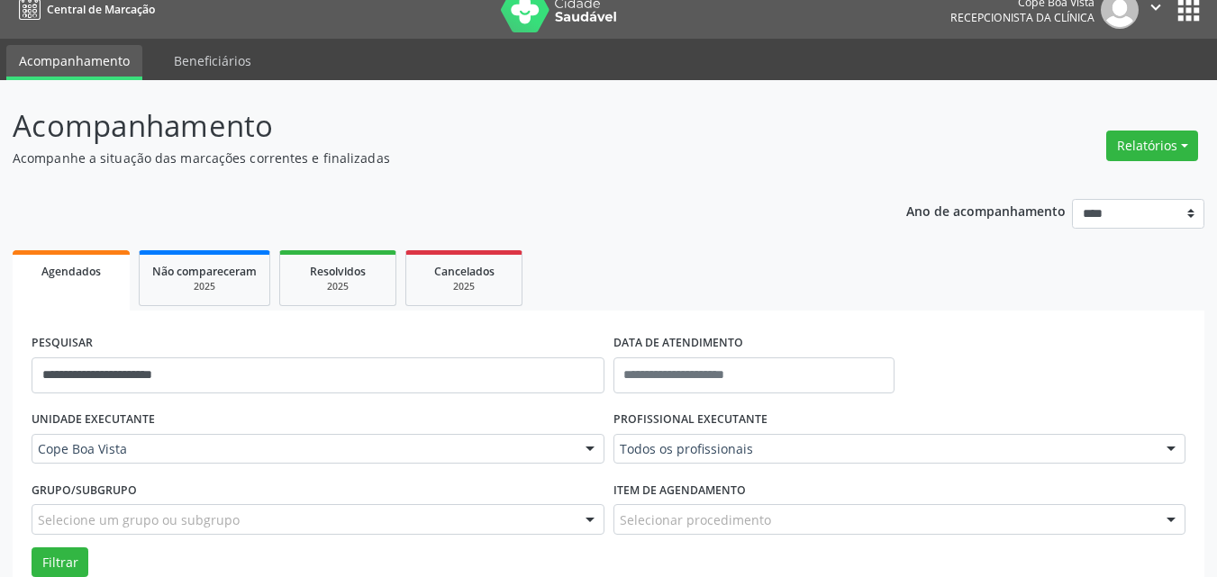
scroll to position [0, 0]
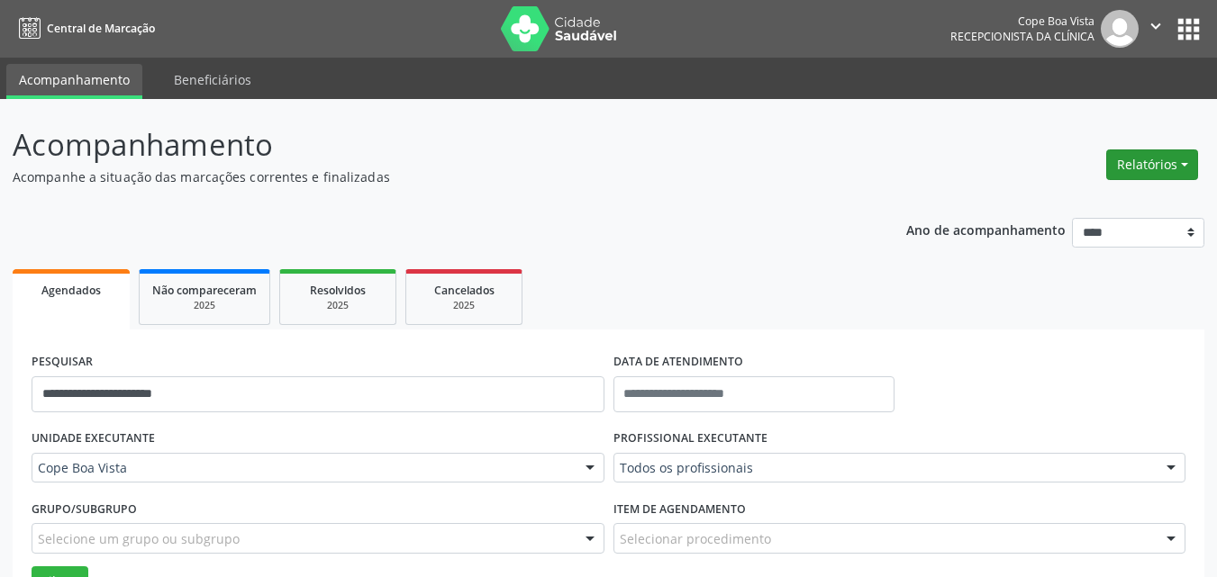
click at [1138, 161] on button "Relatórios" at bounding box center [1152, 164] width 92 height 31
click at [1074, 204] on link "Agendamentos" at bounding box center [1102, 203] width 194 height 25
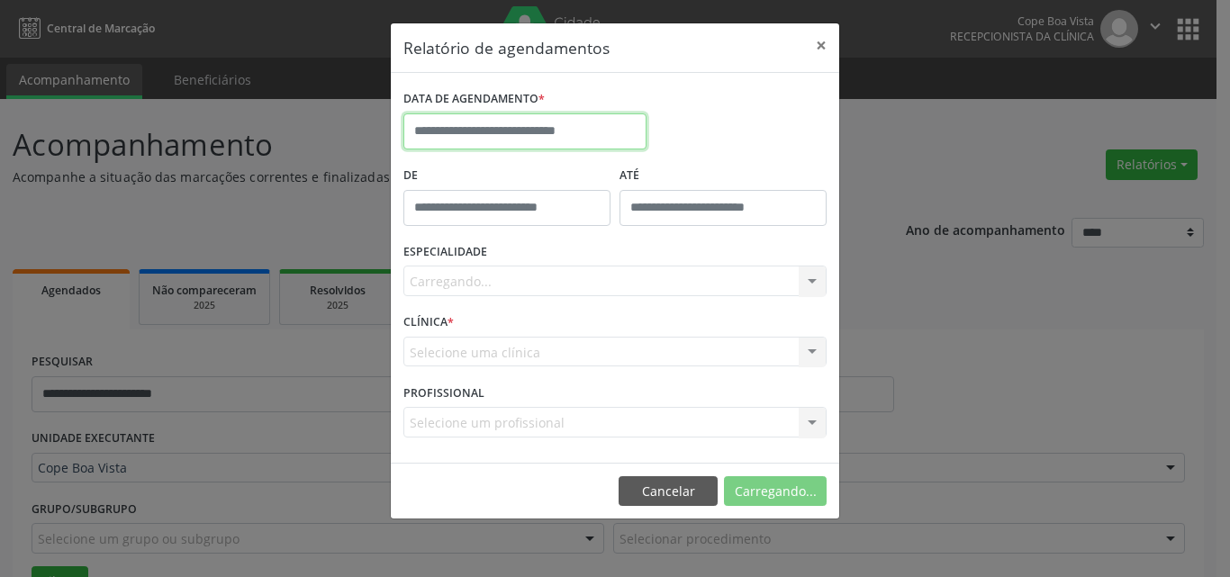
click at [573, 142] on input "text" at bounding box center [524, 131] width 243 height 36
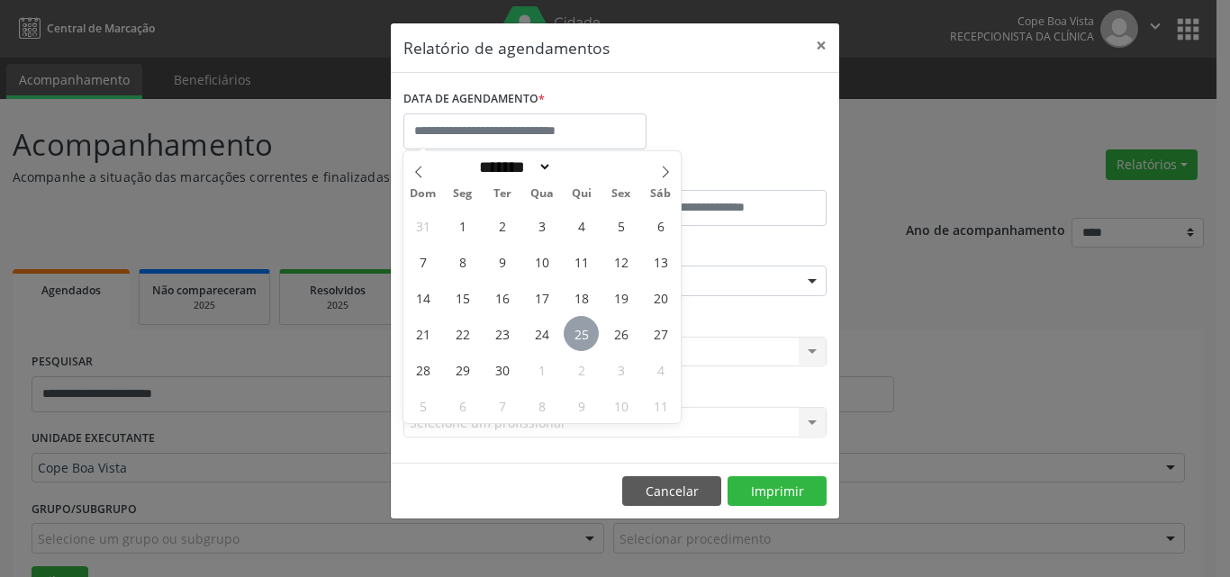
click at [582, 345] on span "25" at bounding box center [581, 333] width 35 height 35
type input "**********"
click at [582, 342] on span "25" at bounding box center [581, 333] width 35 height 35
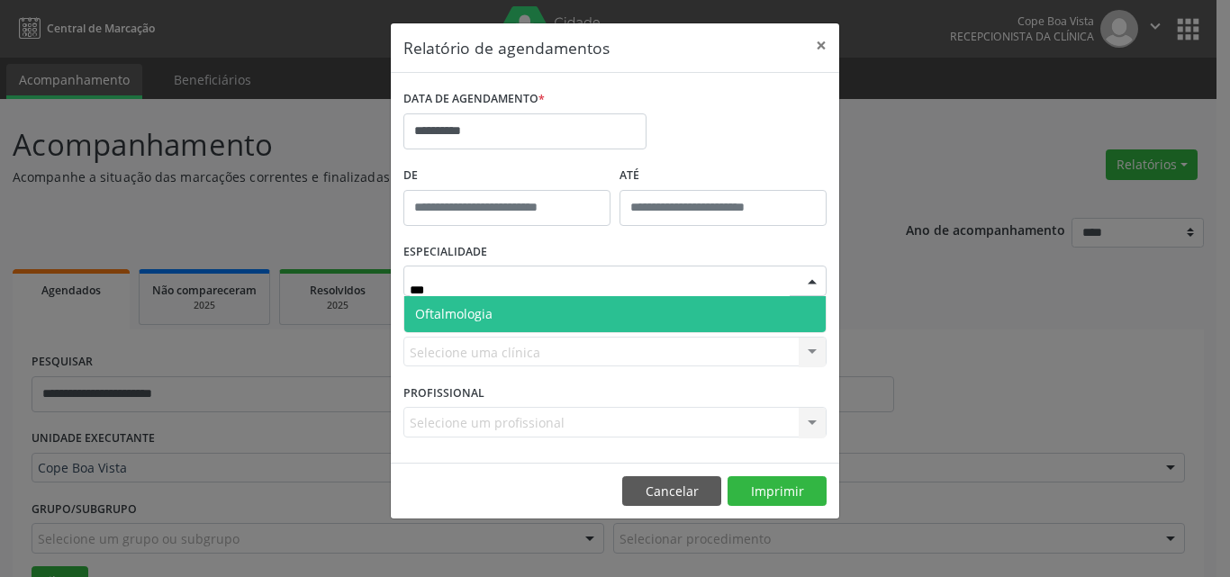
type input "****"
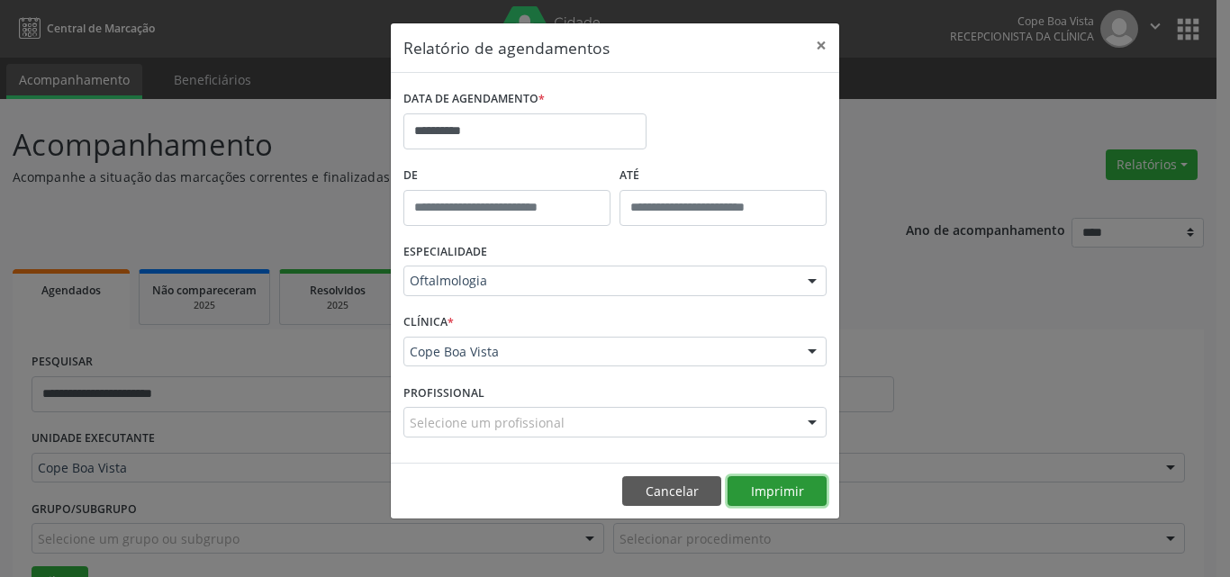
click at [801, 484] on button "Imprimir" at bounding box center [777, 491] width 99 height 31
click at [645, 483] on button "Cancelar" at bounding box center [671, 491] width 99 height 31
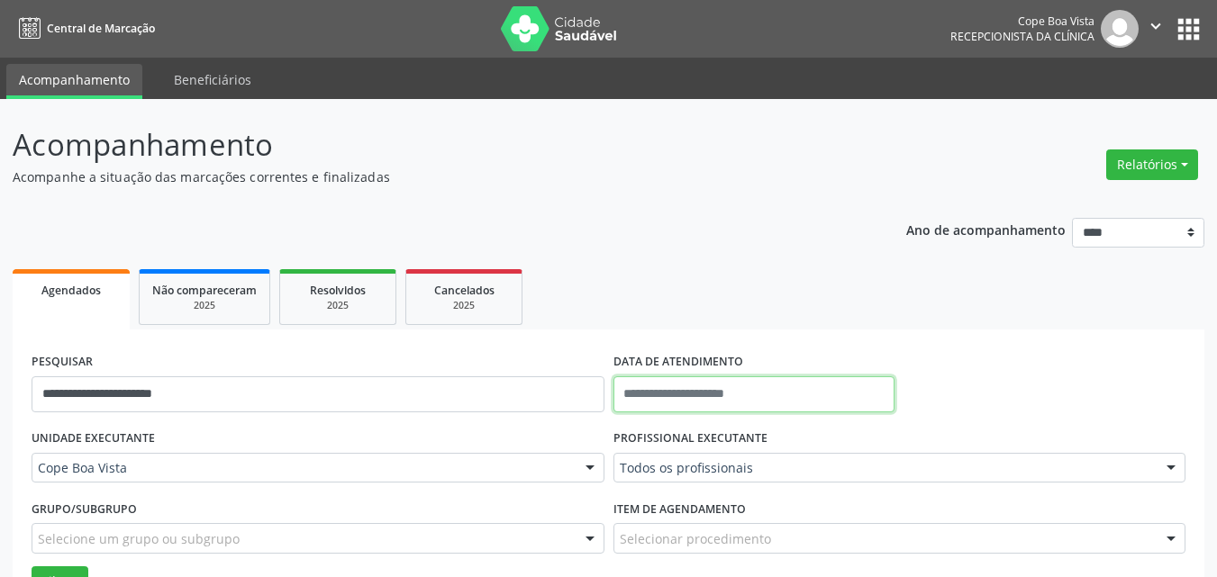
click at [638, 385] on input "text" at bounding box center [754, 394] width 282 height 36
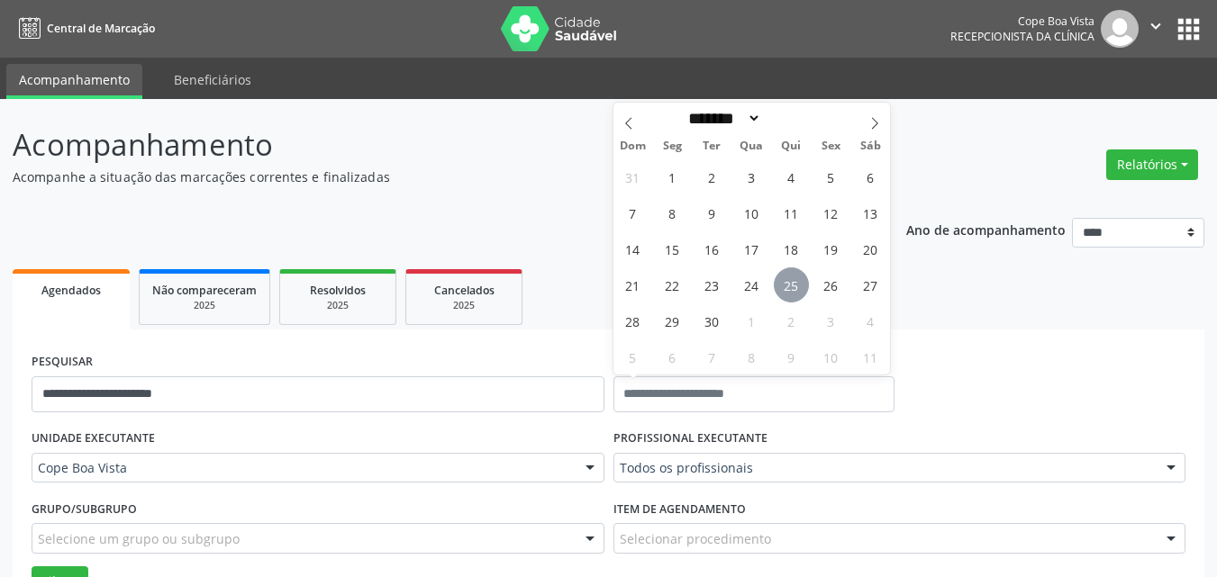
click at [787, 278] on span "25" at bounding box center [791, 284] width 35 height 35
type input "**********"
click at [787, 278] on span "25" at bounding box center [791, 284] width 35 height 35
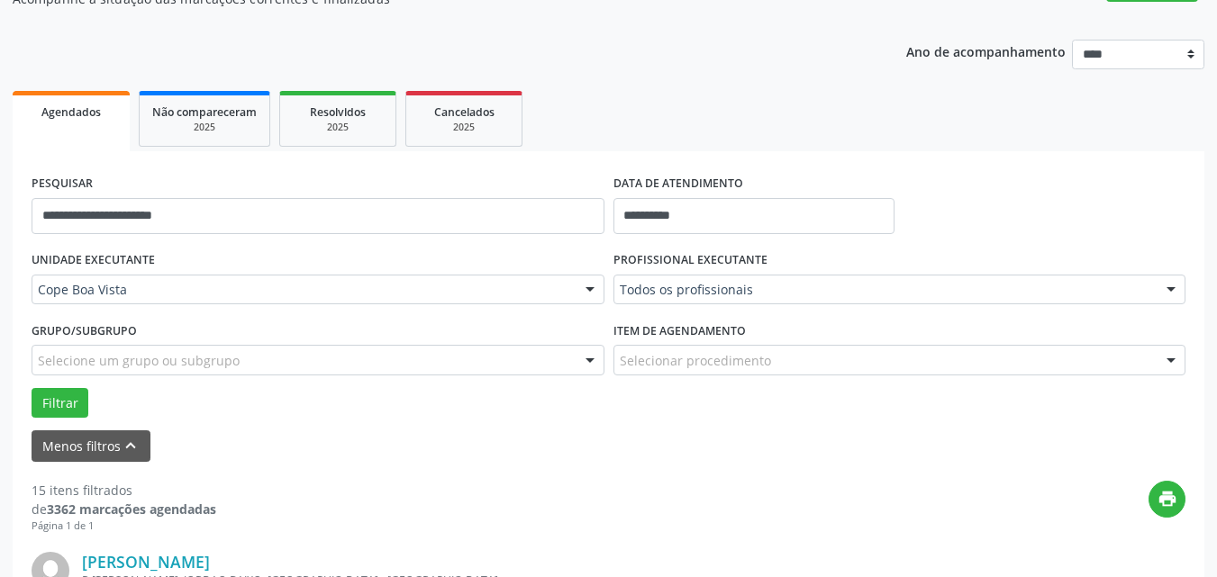
scroll to position [180, 0]
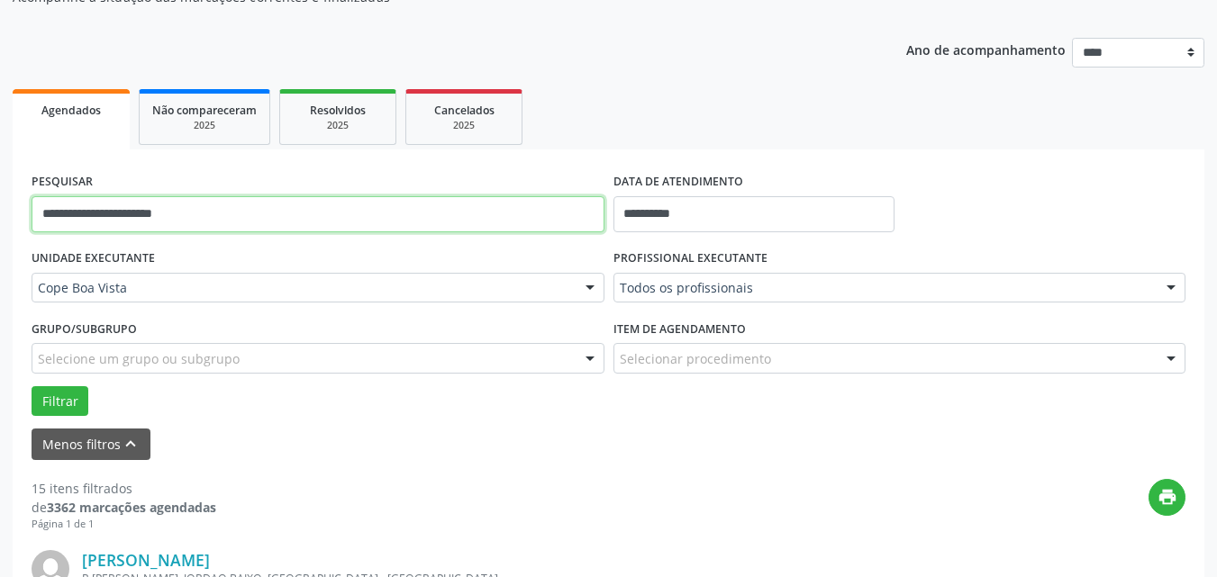
click at [232, 205] on input "**********" at bounding box center [318, 214] width 573 height 36
click at [233, 204] on input "**********" at bounding box center [318, 214] width 573 height 36
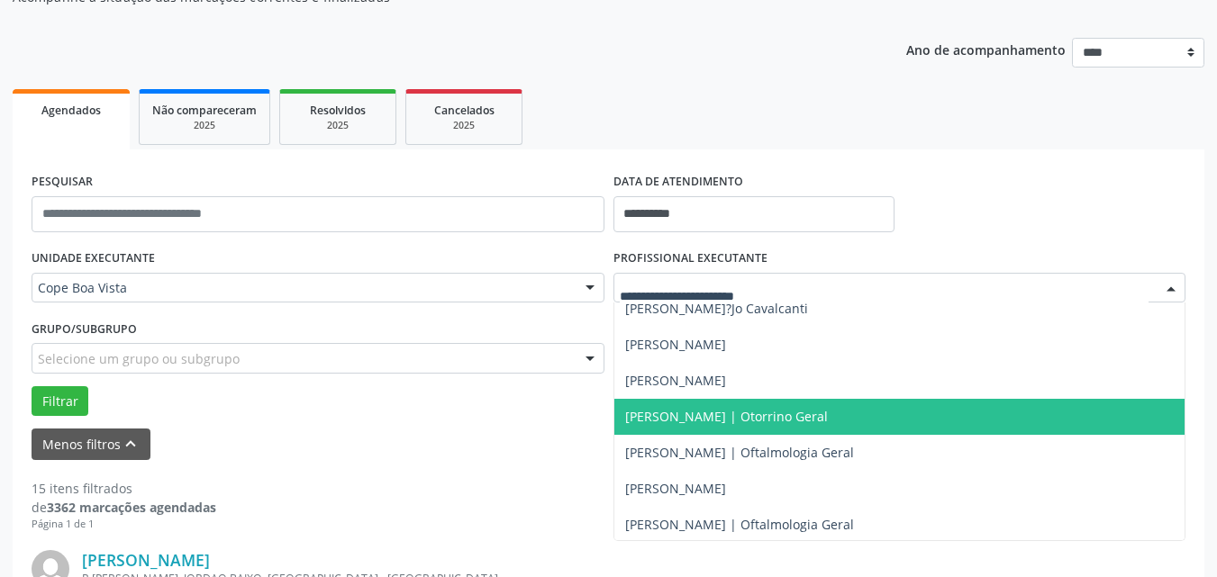
scroll to position [450, 0]
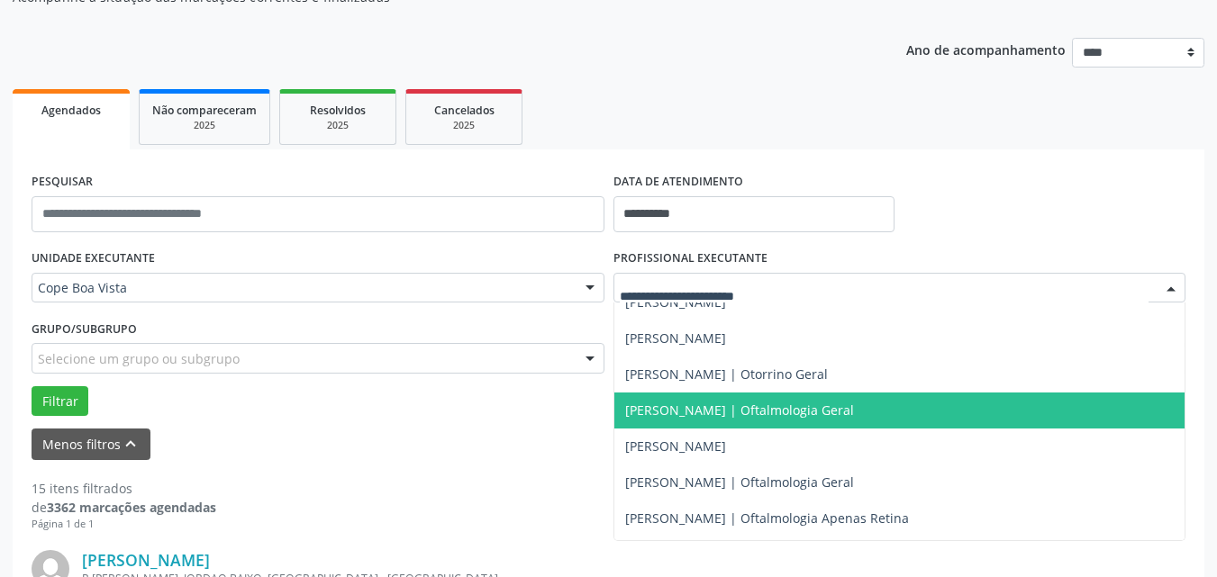
click at [704, 399] on span "[PERSON_NAME] | Oftalmologia Geral" at bounding box center [899, 411] width 571 height 36
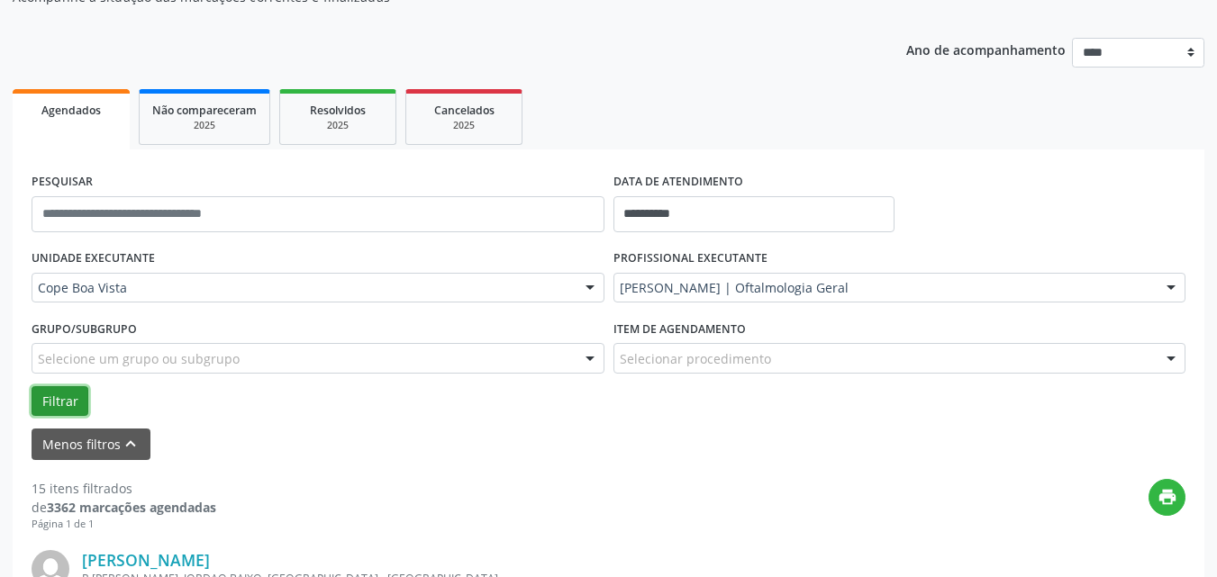
click at [68, 396] on button "Filtrar" at bounding box center [60, 401] width 57 height 31
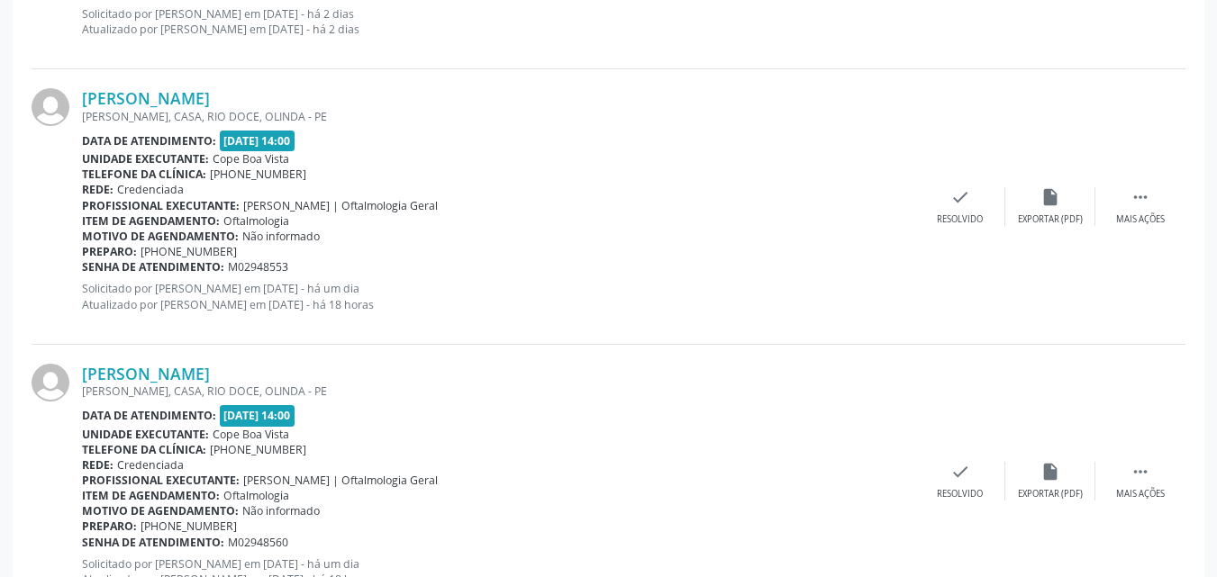
scroll to position [2612, 0]
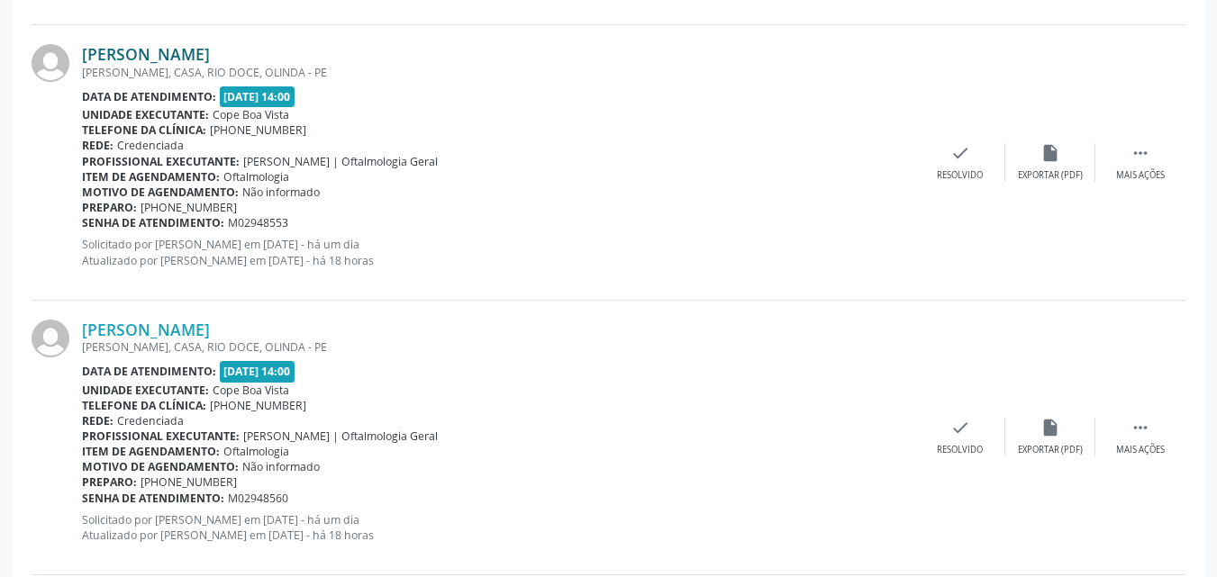
click at [172, 62] on link "[PERSON_NAME]" at bounding box center [146, 54] width 128 height 20
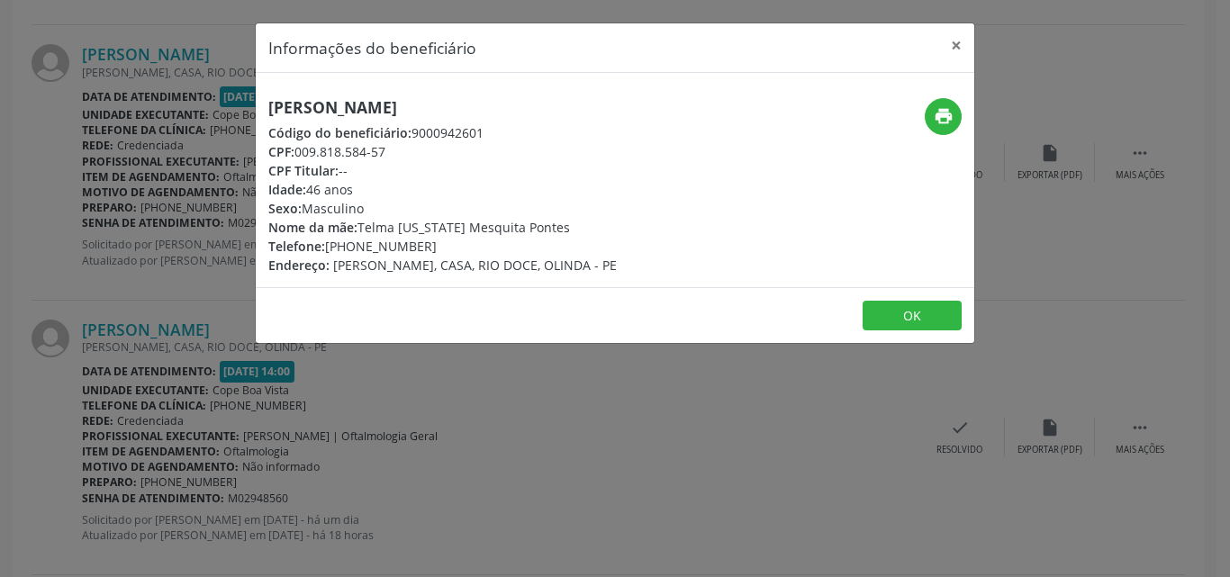
click at [455, 471] on div "Informações do beneficiário × [PERSON_NAME] Código do beneficiário: 9000942601 …" at bounding box center [615, 288] width 1230 height 577
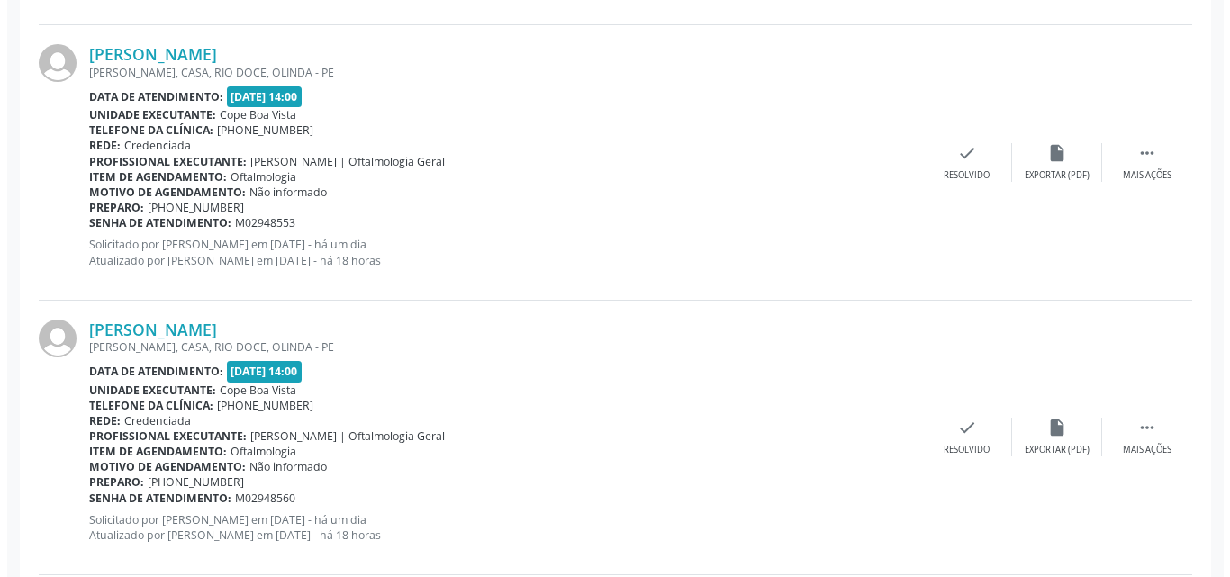
scroll to position [2521, 0]
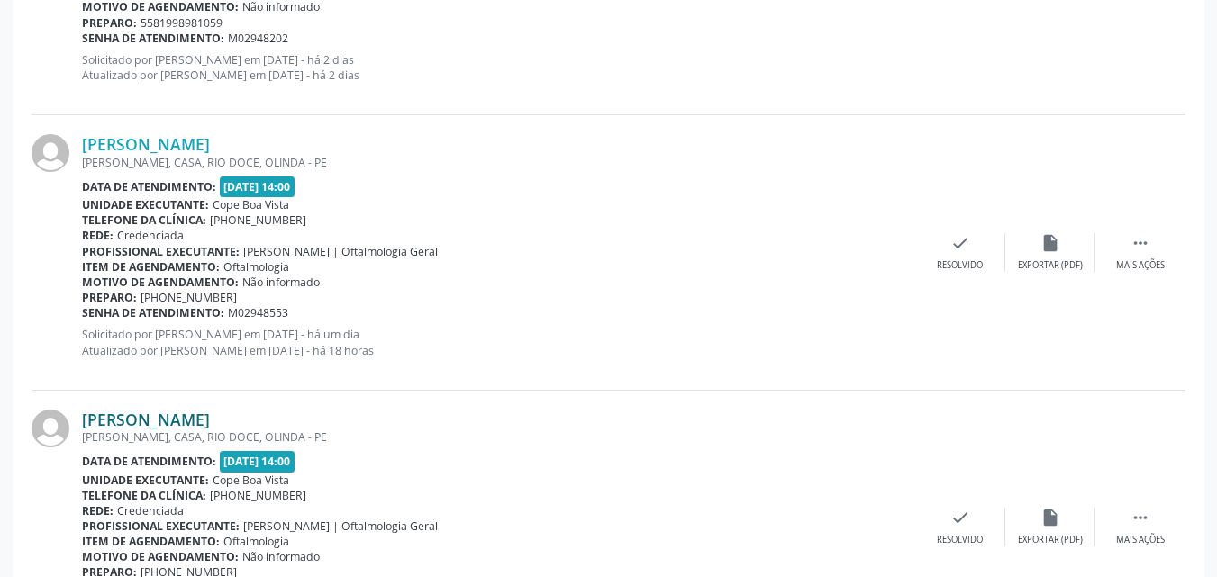
click at [189, 417] on link "[PERSON_NAME]" at bounding box center [146, 420] width 128 height 20
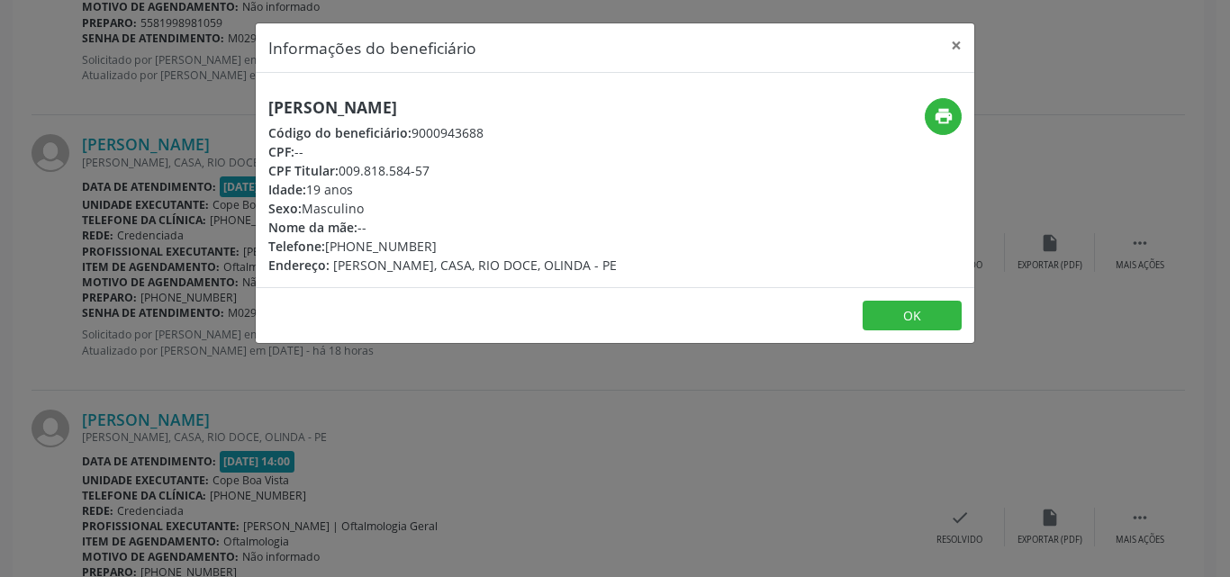
drag, startPoint x: 341, startPoint y: 173, endPoint x: 436, endPoint y: 166, distance: 94.8
click at [436, 166] on div "CPF Titular: 009.818.584-57" at bounding box center [442, 170] width 349 height 19
copy div "009.818.584-57"
click at [158, 349] on div "Informações do beneficiário × [PERSON_NAME] Código do beneficiário: 9000943688 …" at bounding box center [615, 288] width 1230 height 577
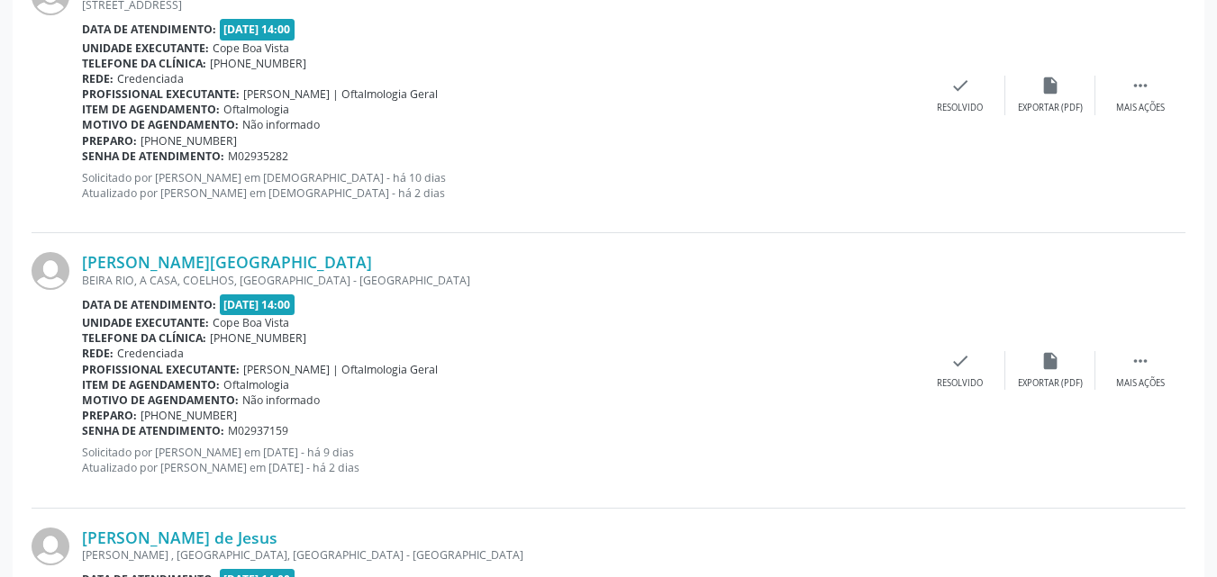
scroll to position [1024, 0]
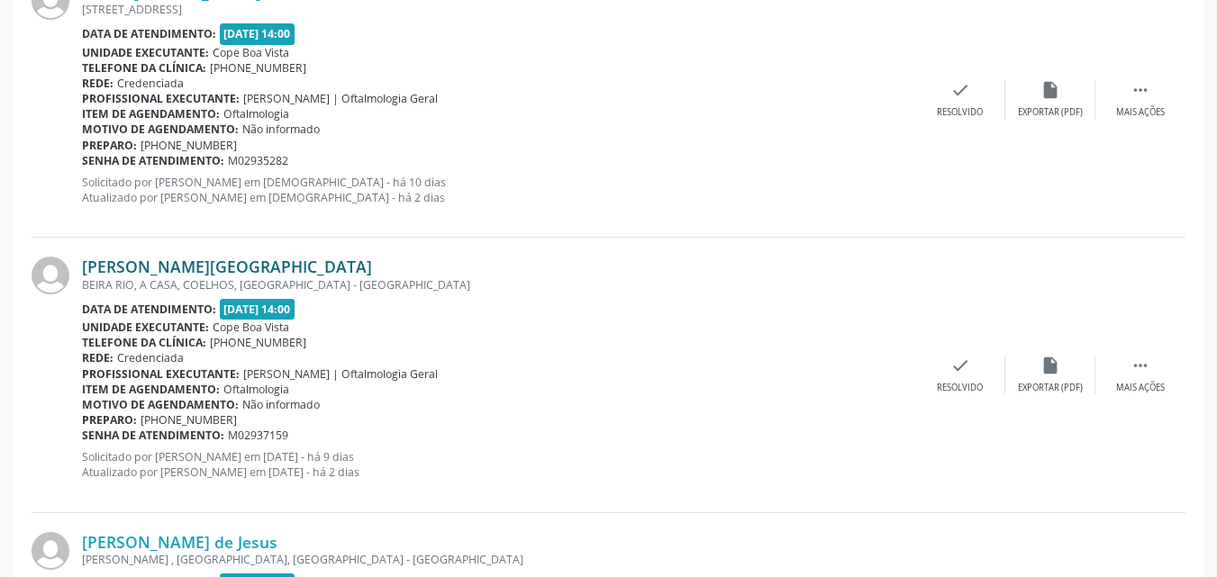
click at [174, 267] on link "[PERSON_NAME][GEOGRAPHIC_DATA]" at bounding box center [227, 267] width 290 height 20
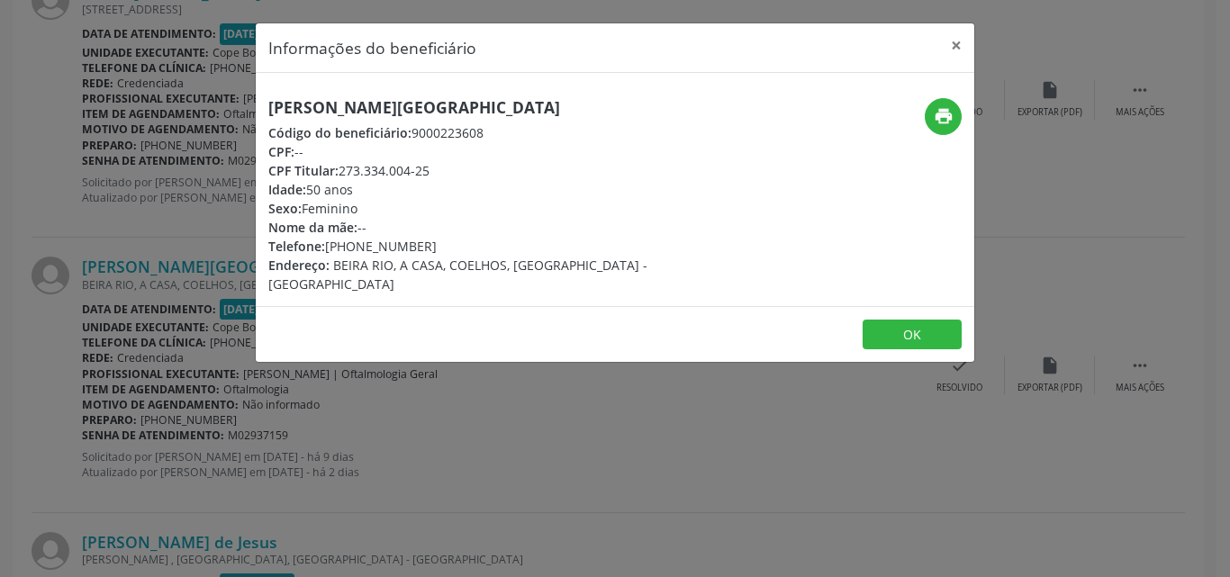
click at [348, 108] on h5 "[PERSON_NAME][GEOGRAPHIC_DATA]" at bounding box center [495, 107] width 454 height 19
drag, startPoint x: 340, startPoint y: 175, endPoint x: 442, endPoint y: 167, distance: 102.9
click at [442, 167] on div "CPF Titular: 273.334.004-25" at bounding box center [495, 170] width 454 height 19
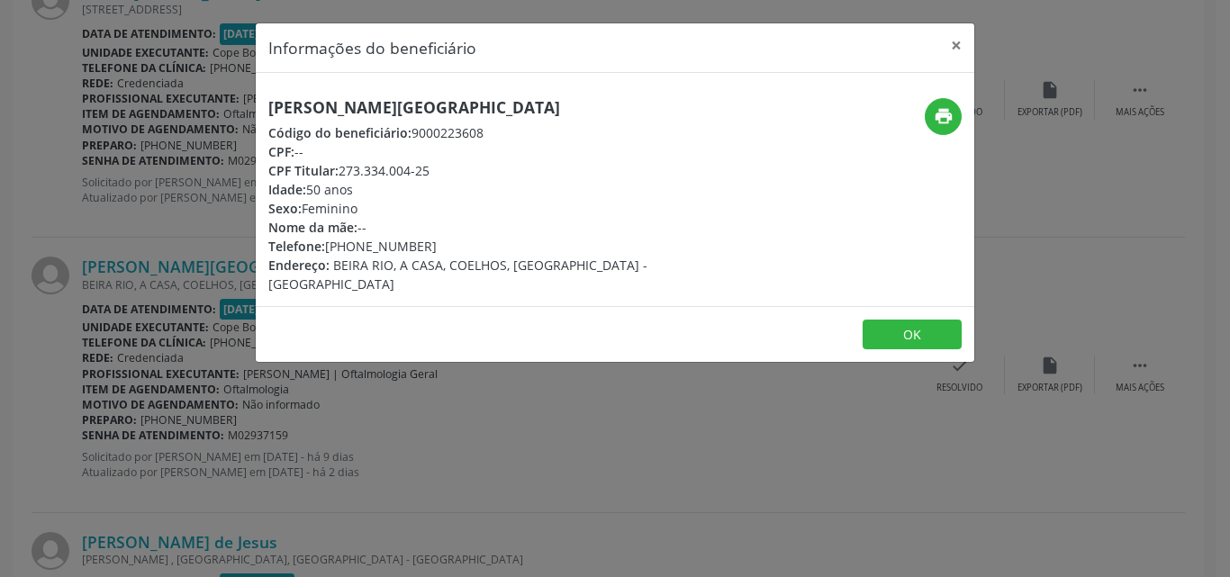
click at [504, 452] on div "Informações do beneficiário × [PERSON_NAME][GEOGRAPHIC_DATA] Código do benefici…" at bounding box center [615, 288] width 1230 height 577
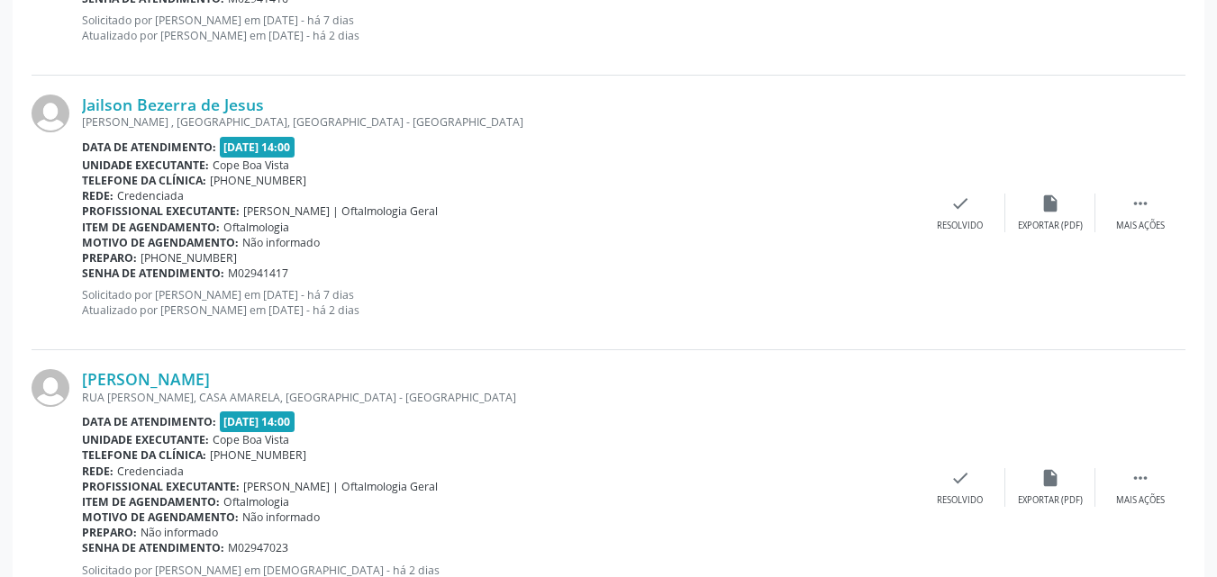
scroll to position [1744, 0]
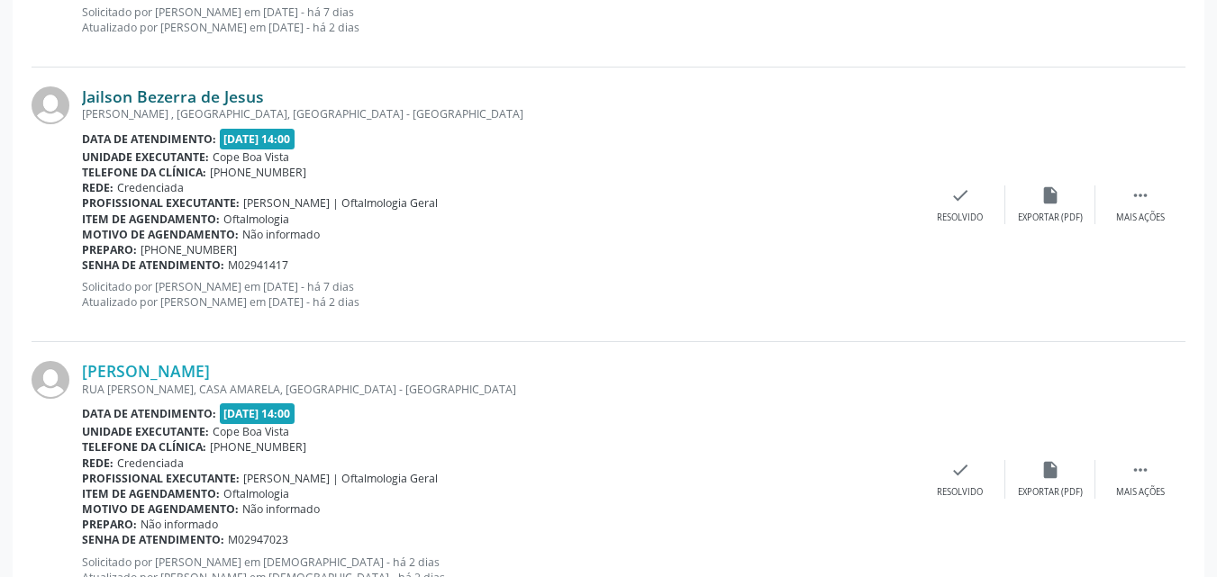
click at [183, 95] on link "Jailson Bezerra de Jesus" at bounding box center [173, 96] width 182 height 20
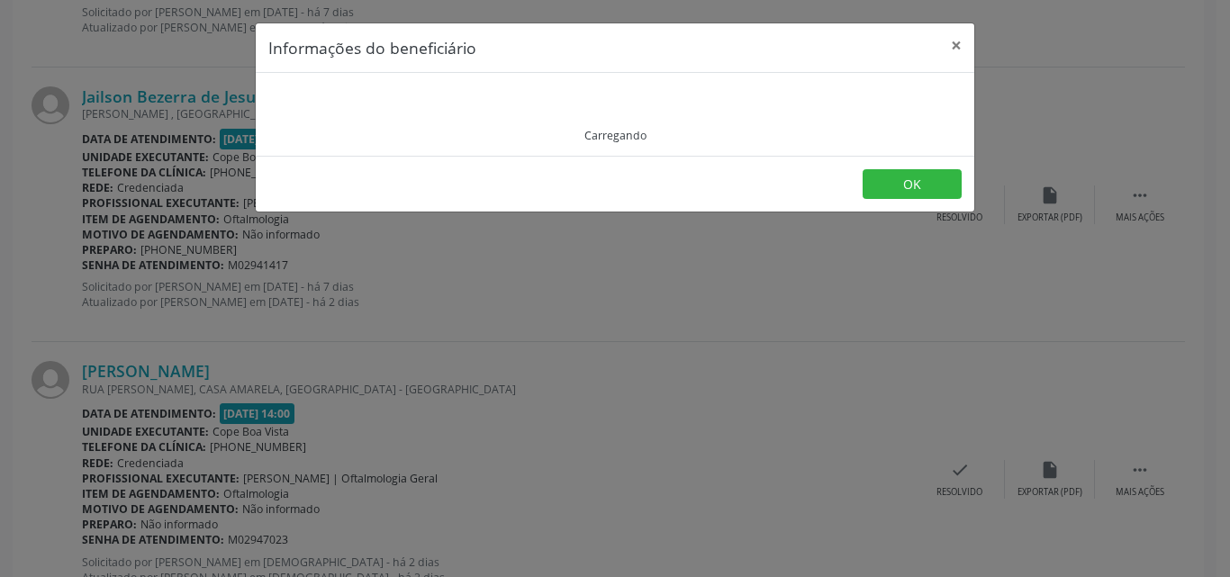
click at [387, 91] on div "Carregando" at bounding box center [615, 114] width 719 height 83
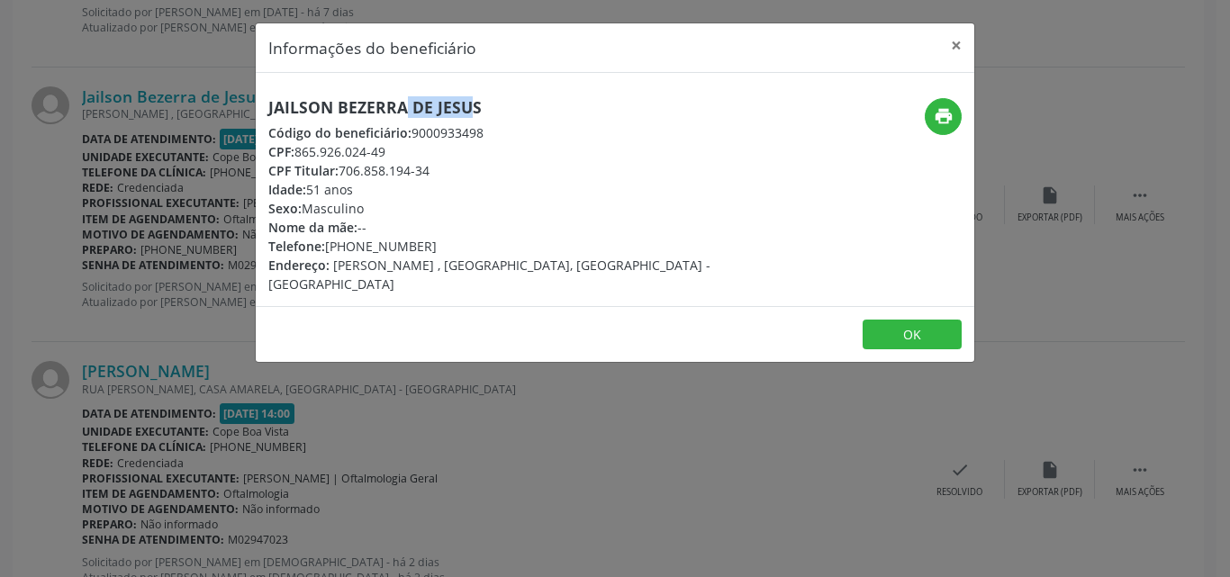
click at [387, 91] on div "Jailson Bezerra de Jesus Código do beneficiário: 9000933498 CPF: 865.926.024-49…" at bounding box center [615, 189] width 719 height 233
drag, startPoint x: 330, startPoint y: 248, endPoint x: 436, endPoint y: 238, distance: 106.7
click at [436, 238] on div "Telefone: [PHONE_NUMBER]" at bounding box center [495, 246] width 454 height 19
drag, startPoint x: 924, startPoint y: 319, endPoint x: 819, endPoint y: 313, distance: 104.6
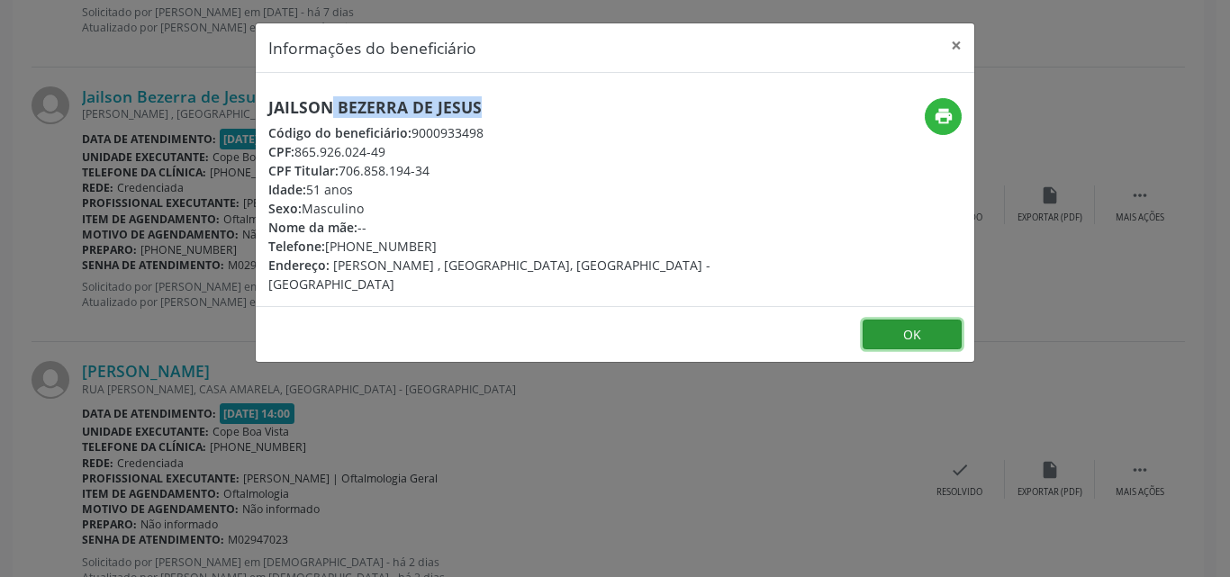
click at [924, 320] on button "OK" at bounding box center [912, 335] width 99 height 31
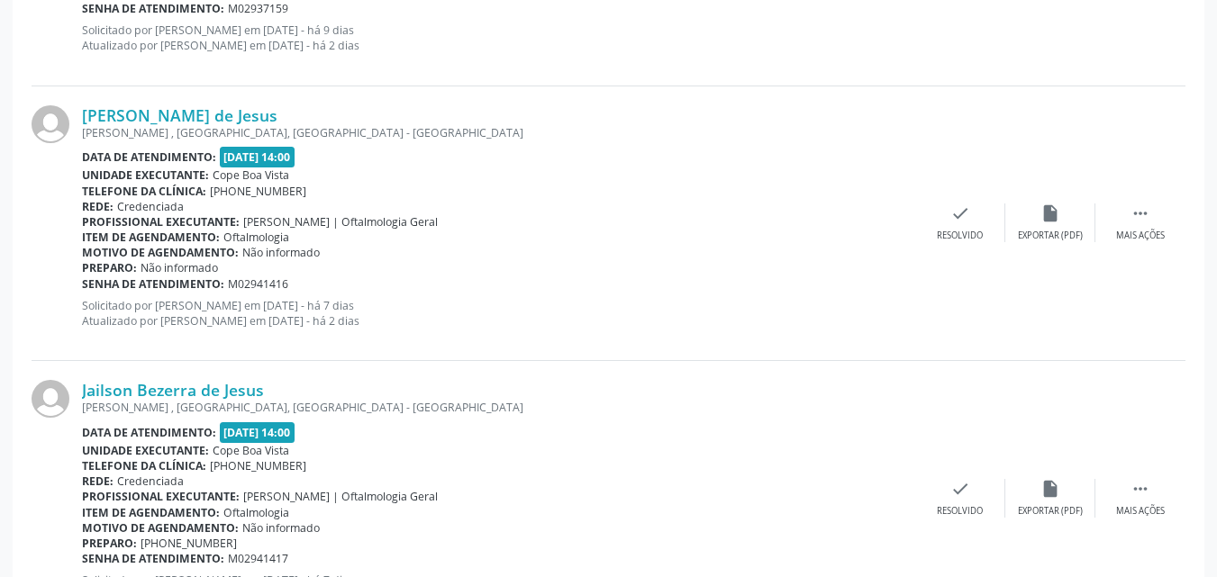
scroll to position [1294, 0]
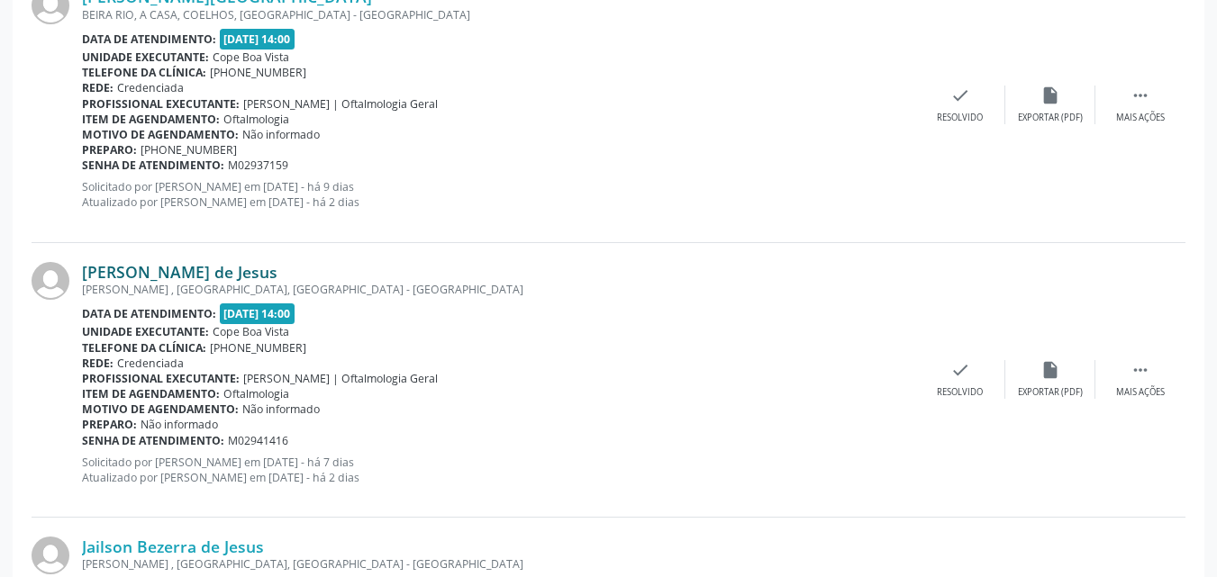
click at [165, 276] on link "[PERSON_NAME] de Jesus" at bounding box center [179, 272] width 195 height 20
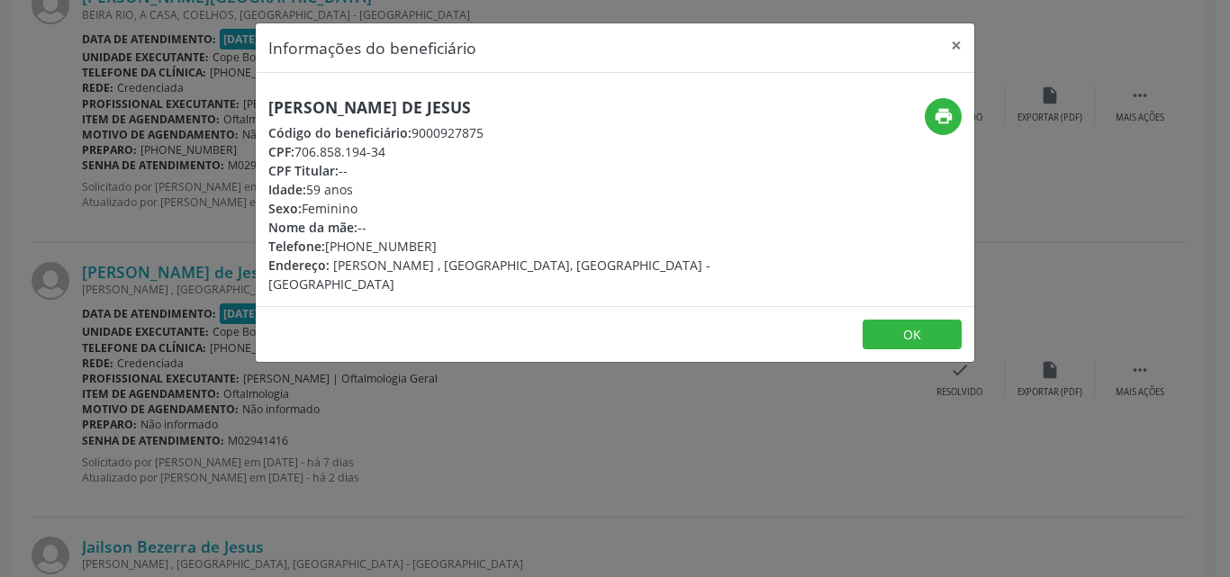
click at [400, 101] on h5 "[PERSON_NAME] de Jesus" at bounding box center [495, 107] width 454 height 19
click at [402, 98] on h5 "[PERSON_NAME] de Jesus" at bounding box center [495, 107] width 454 height 19
drag, startPoint x: 327, startPoint y: 249, endPoint x: 435, endPoint y: 242, distance: 108.2
click at [437, 247] on div "Telefone: [PHONE_NUMBER]" at bounding box center [495, 246] width 454 height 19
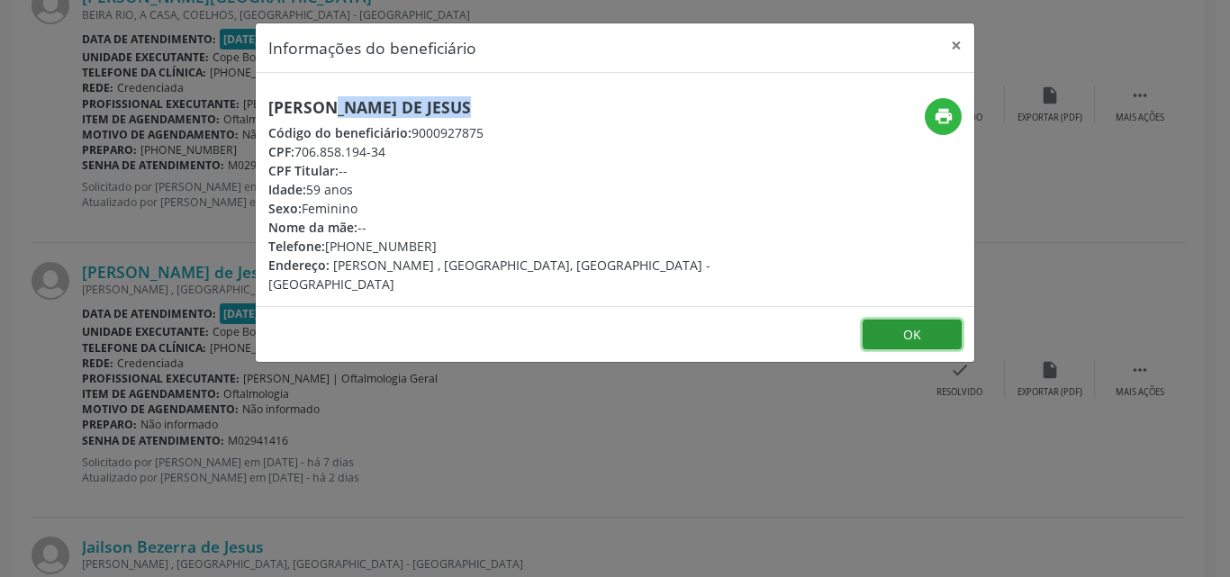
click at [932, 321] on button "OK" at bounding box center [912, 335] width 99 height 31
